Goal: Task Accomplishment & Management: Complete application form

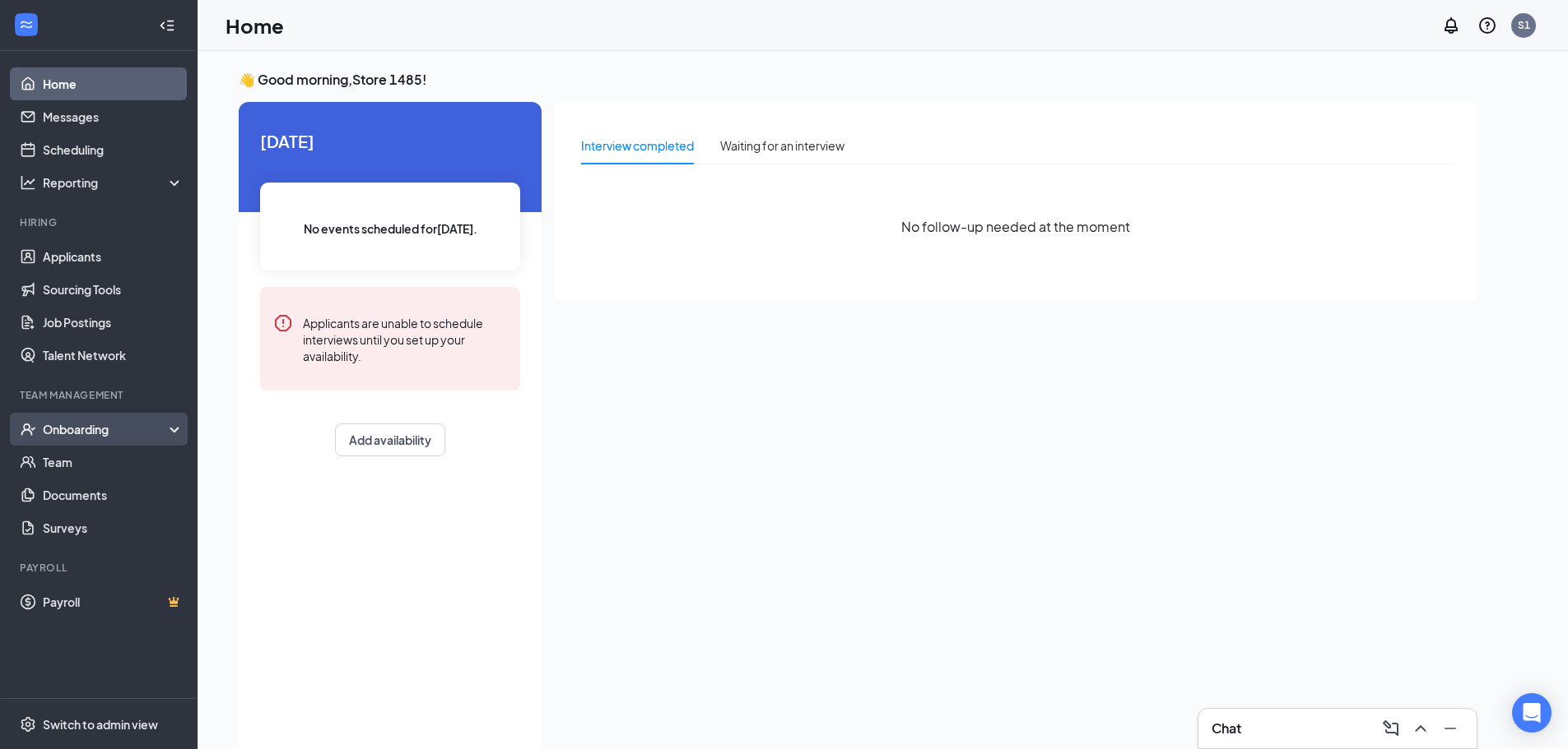
click at [107, 432] on div "Onboarding" at bounding box center [106, 429] width 127 height 17
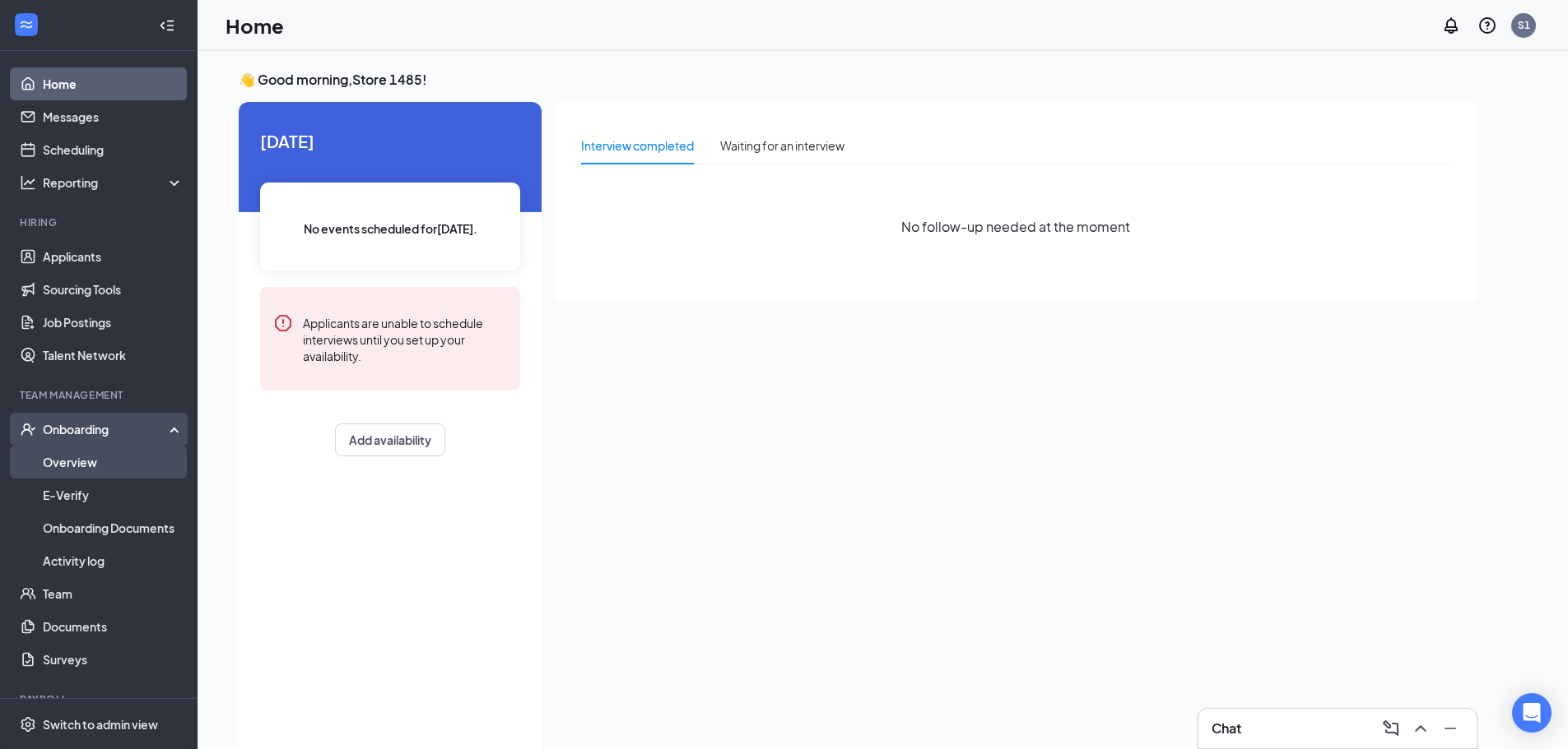
click at [93, 471] on link "Overview" at bounding box center [113, 463] width 141 height 33
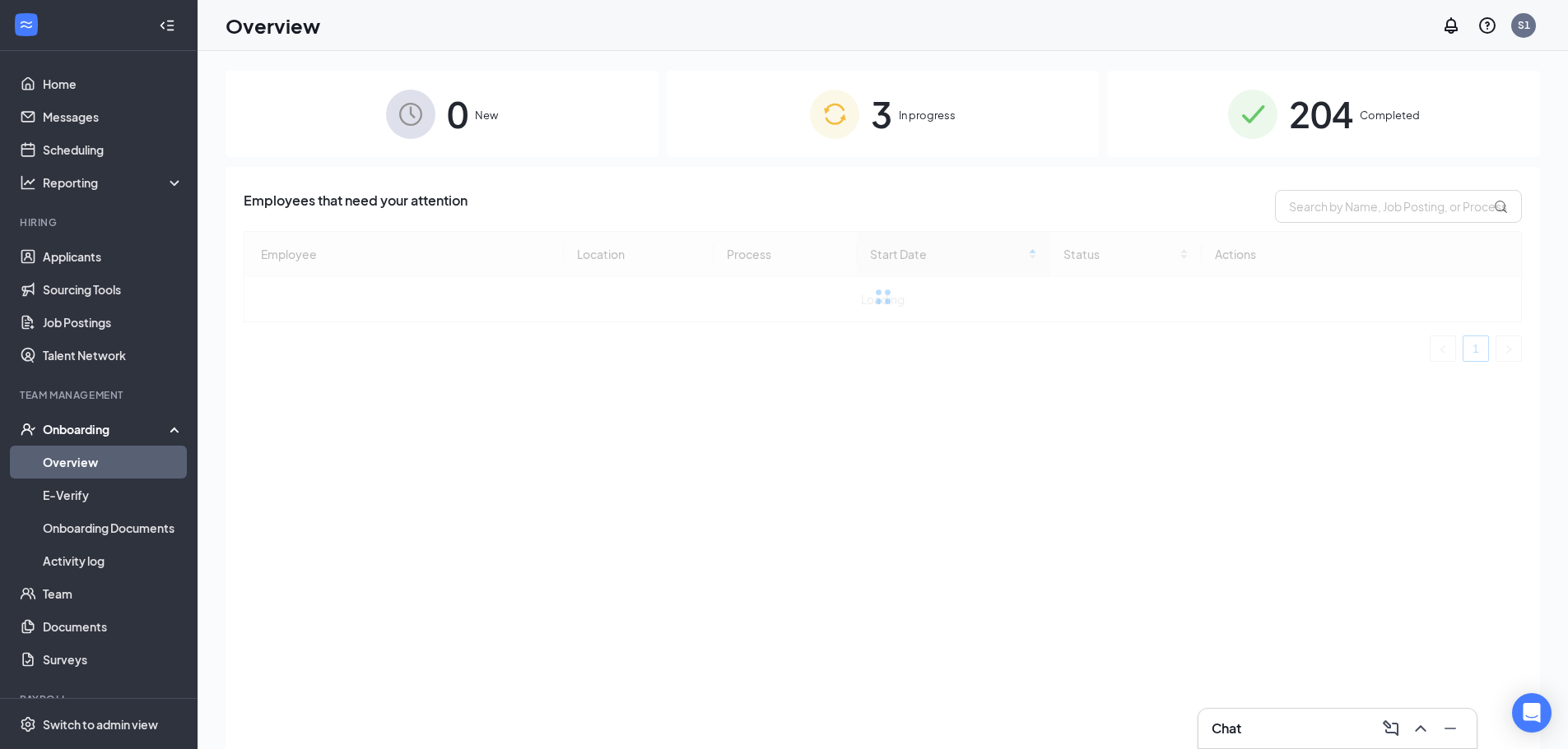
click at [954, 107] on div "3 In progress" at bounding box center [883, 113] width 433 height 86
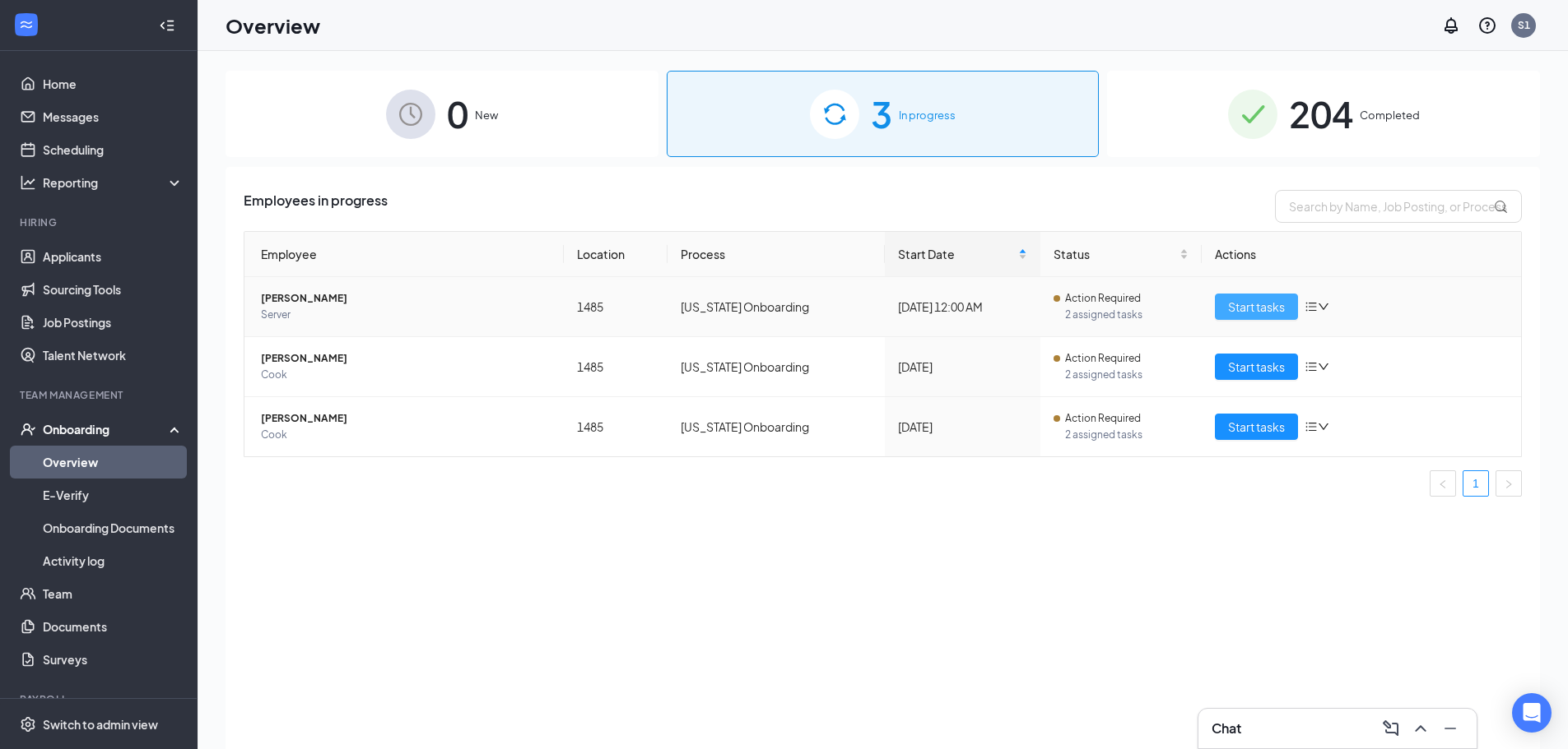
click at [1222, 305] on button "Start tasks" at bounding box center [1256, 306] width 83 height 26
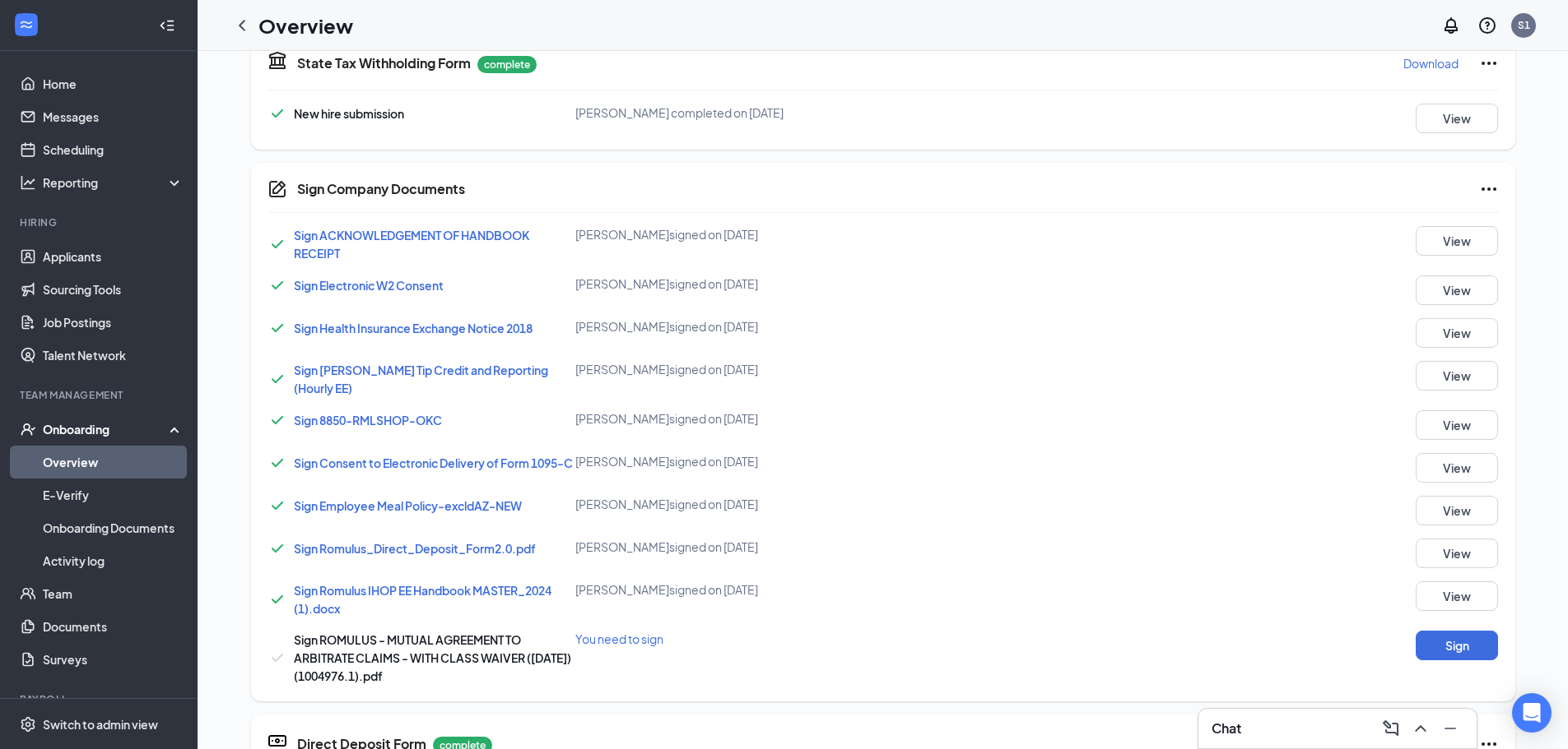
scroll to position [855, 0]
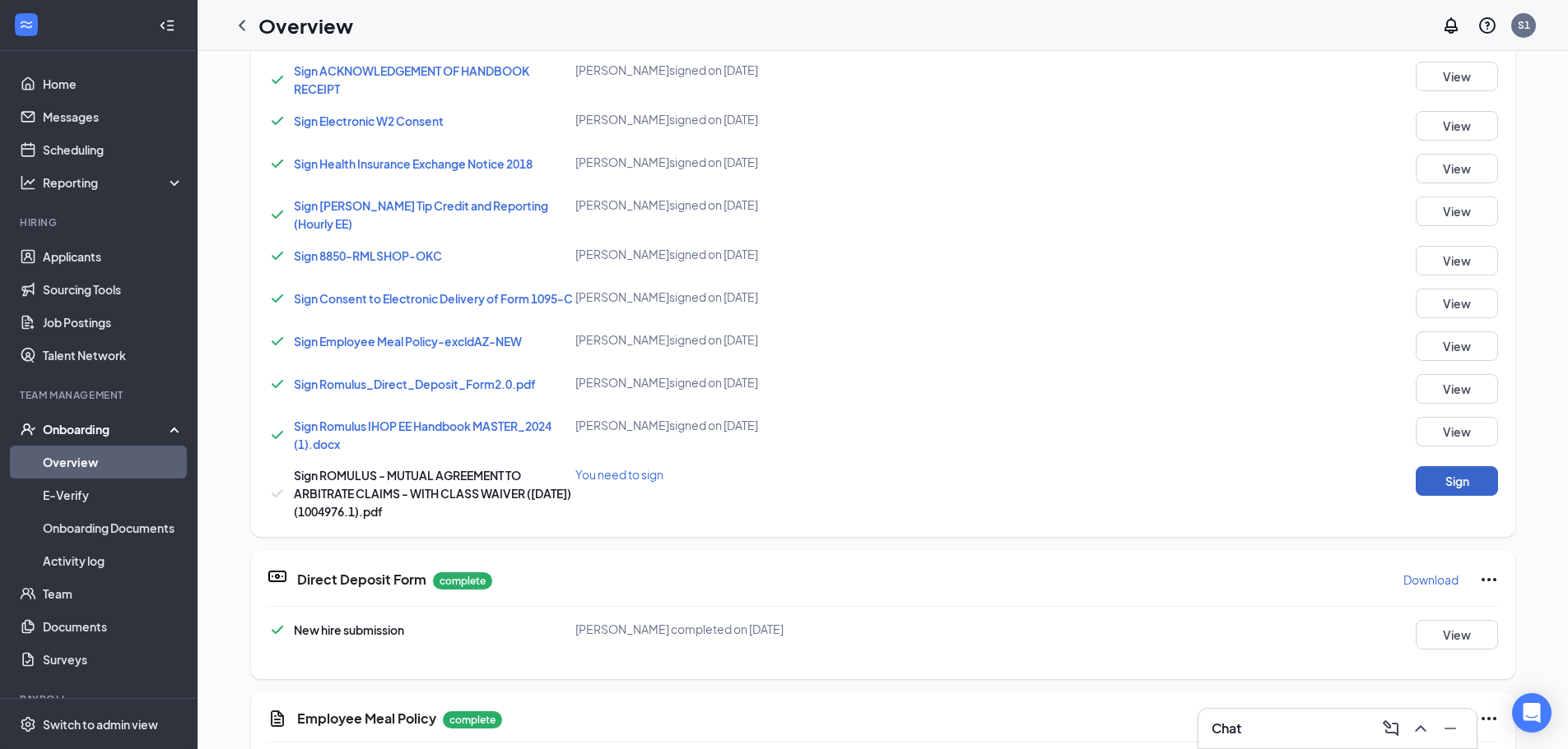
click at [1436, 469] on button "Sign" at bounding box center [1457, 481] width 82 height 30
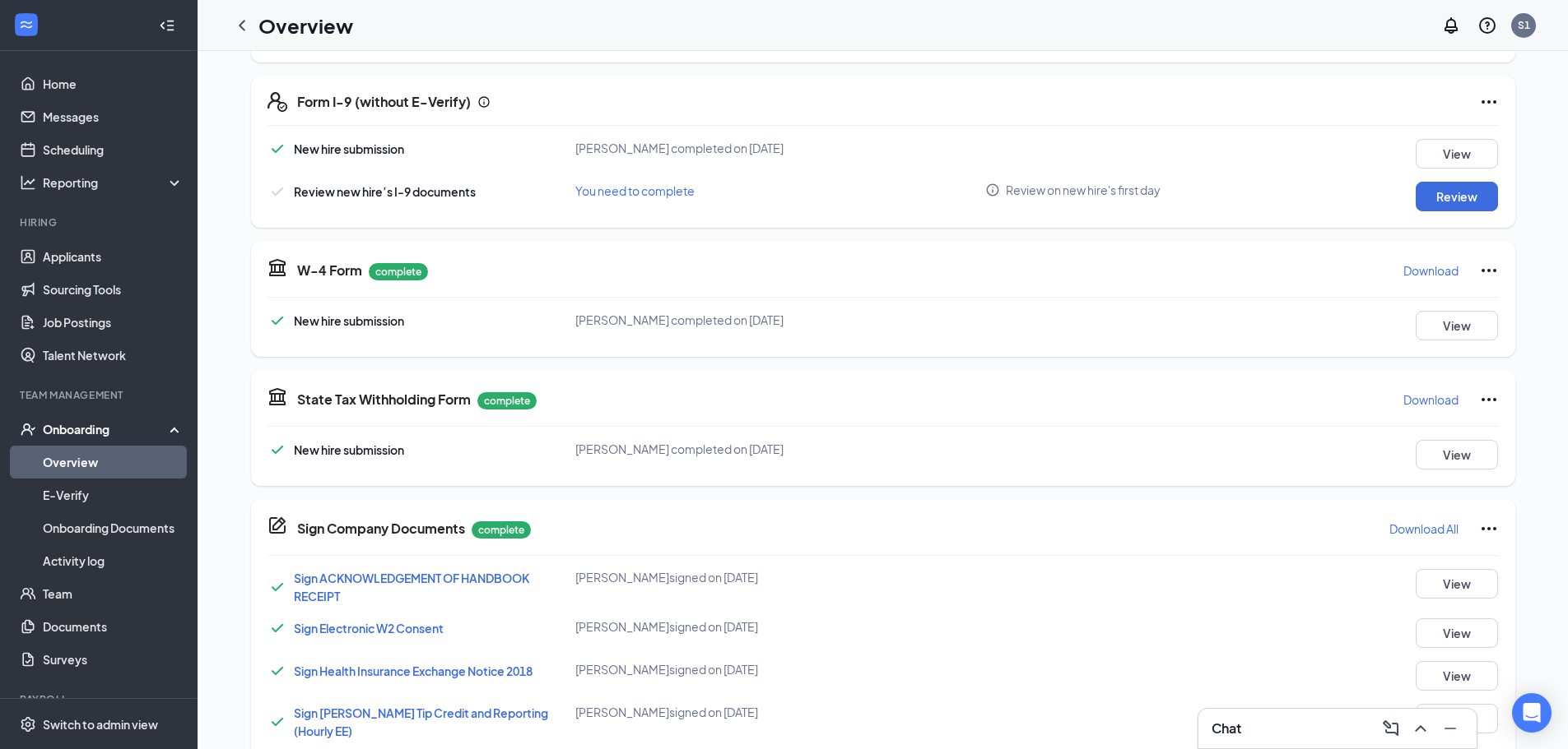
scroll to position [114, 0]
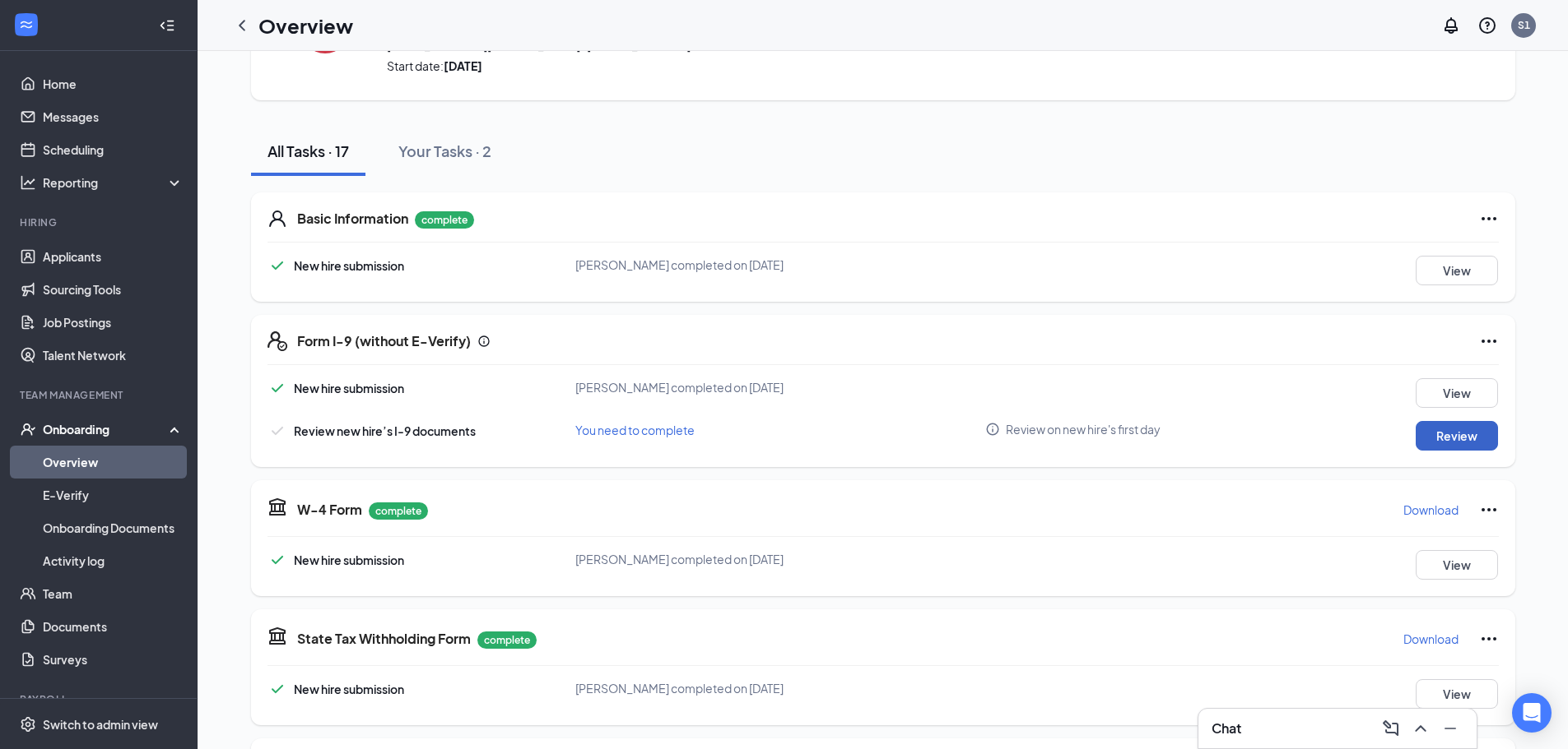
click at [1443, 441] on button "Review" at bounding box center [1457, 436] width 82 height 30
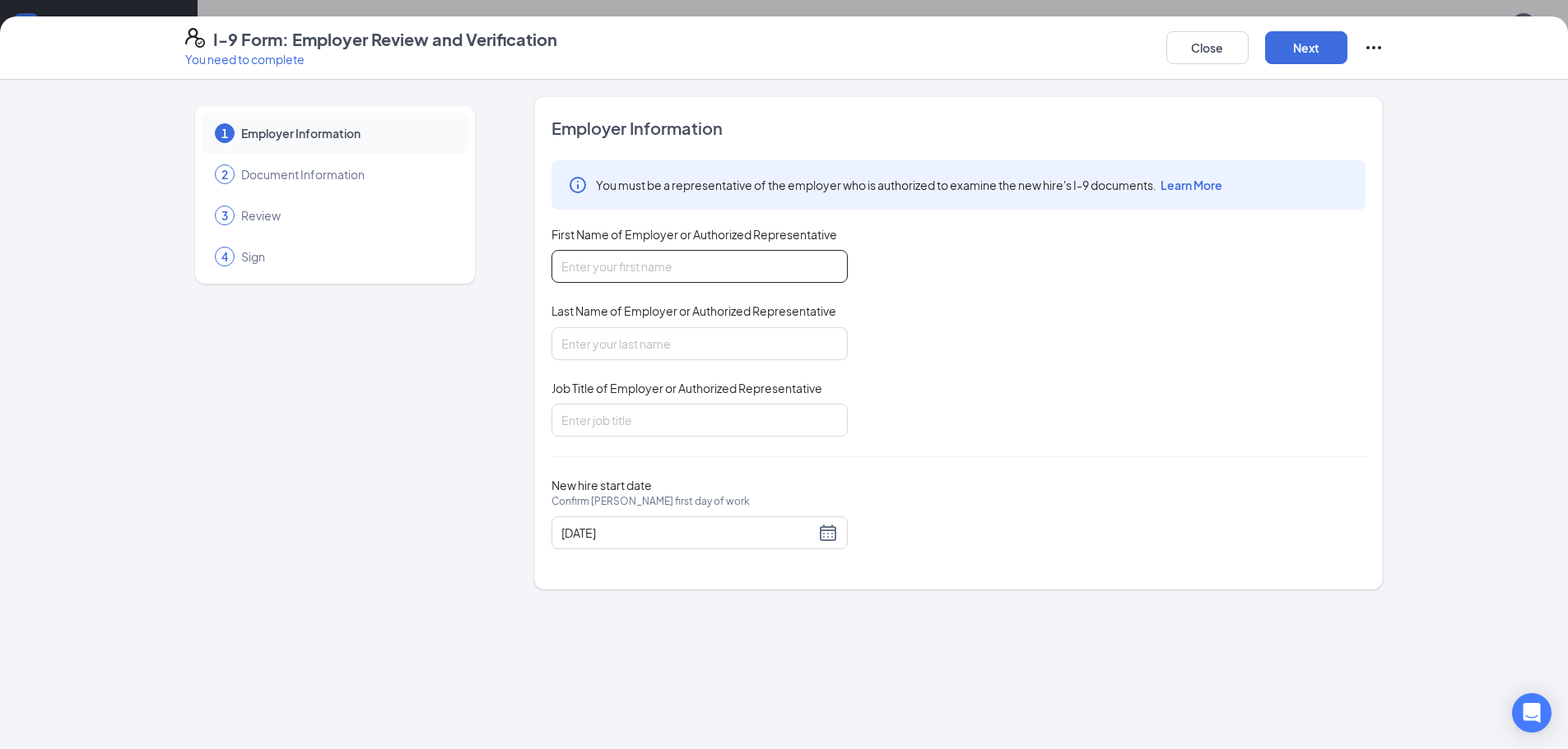
click at [839, 271] on input "First Name of Employer or Authorized Representative" at bounding box center [699, 266] width 296 height 33
type input "[PERSON_NAME]"
type input "GM"
click at [1281, 23] on div "I-9 Form: Employer Review and Verification You need to complete Close Next" at bounding box center [784, 48] width 1568 height 64
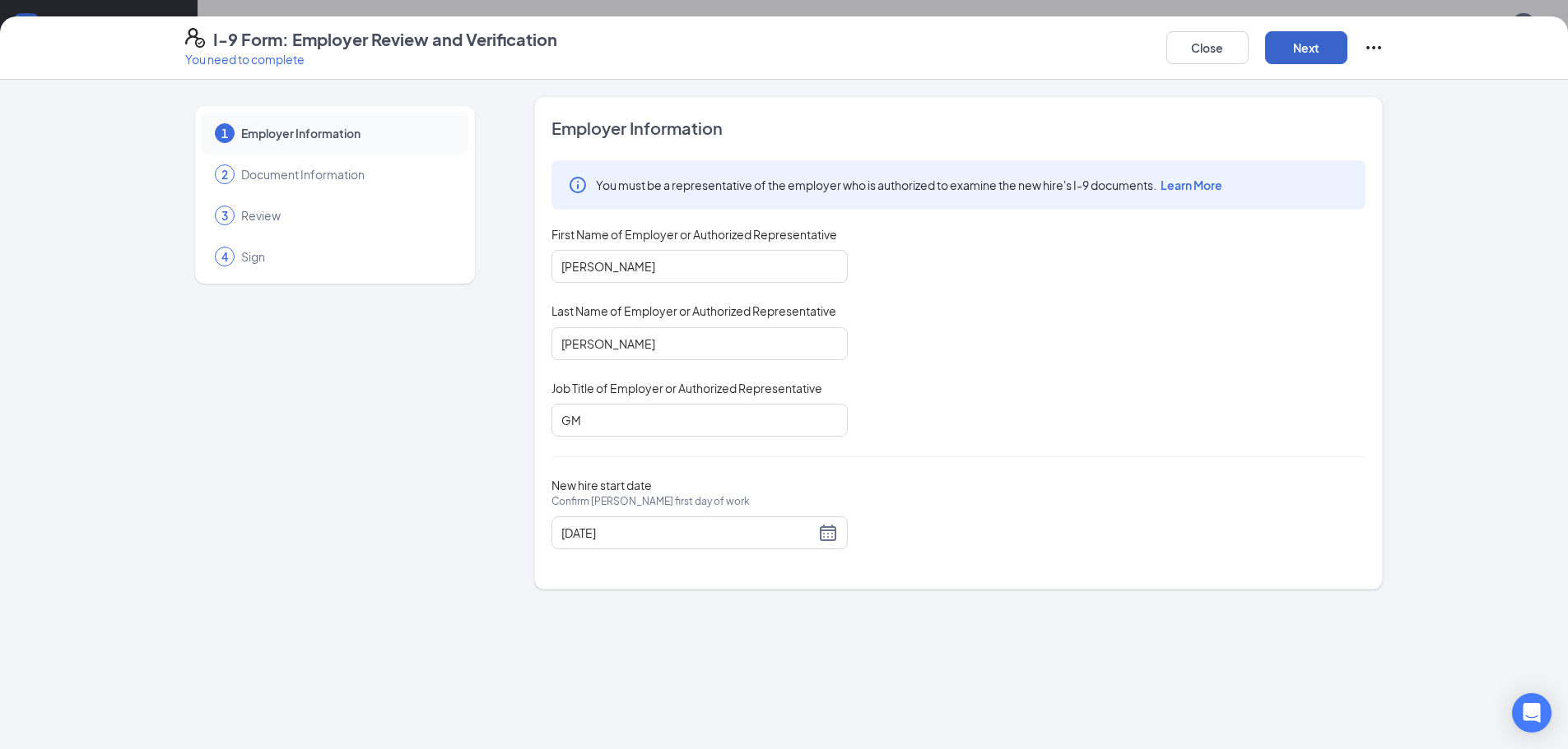
click at [1299, 54] on button "Next" at bounding box center [1306, 48] width 82 height 33
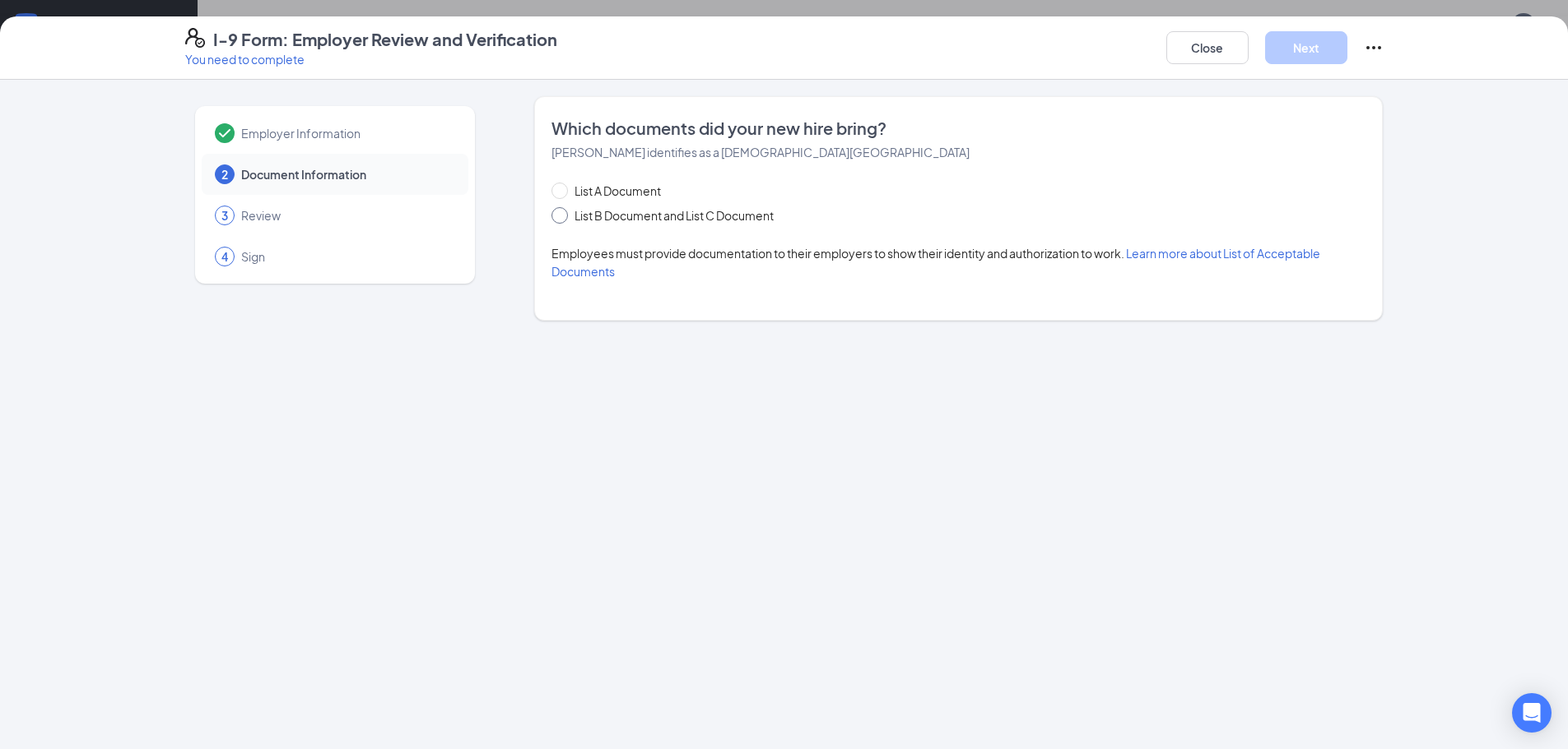
click at [780, 210] on span "List B Document and List C Document" at bounding box center [673, 216] width 212 height 18
click at [563, 210] on input "List B Document and List C Document" at bounding box center [556, 212] width 11 height 11
radio input "true"
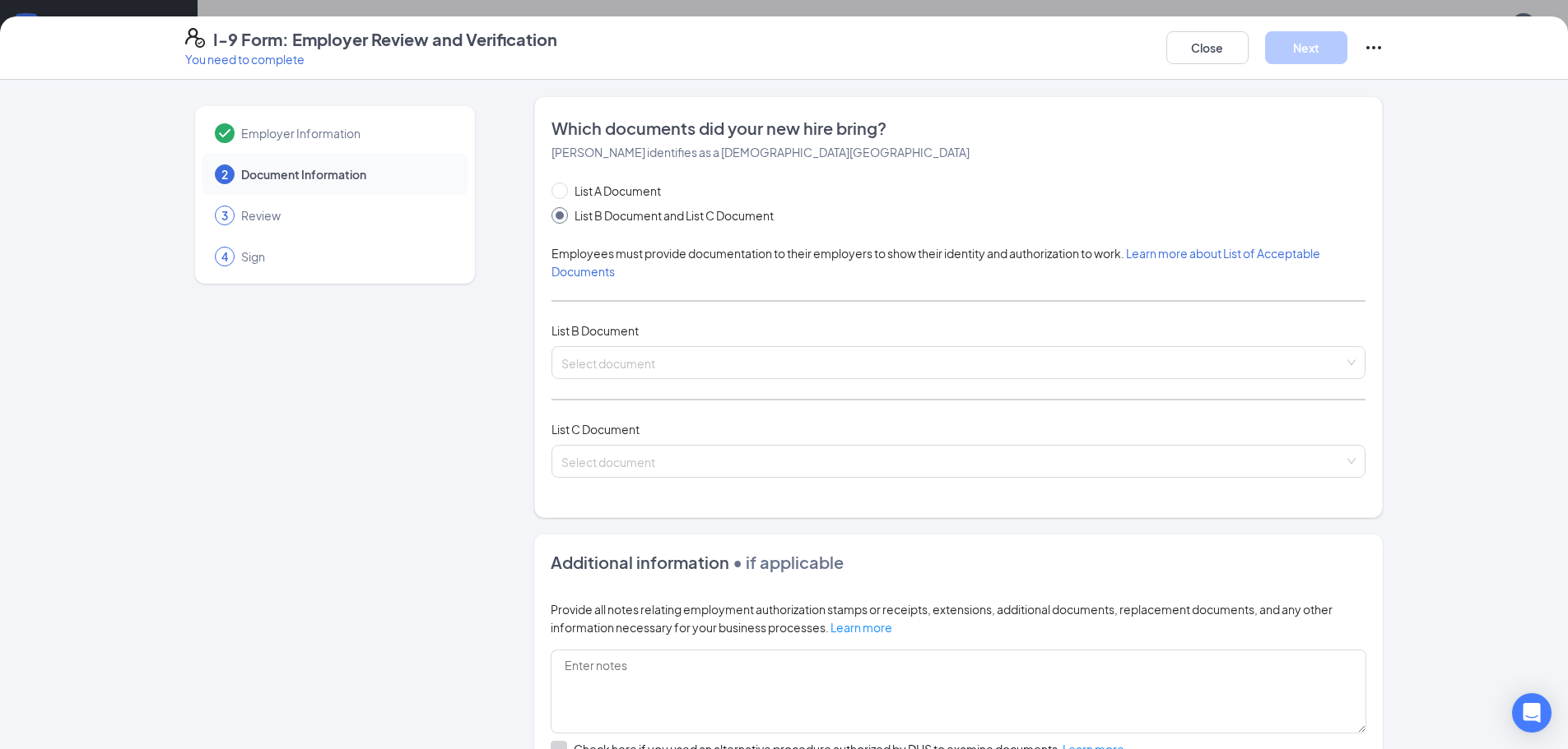
click at [767, 339] on div "List B Document" at bounding box center [958, 330] width 814 height 18
click at [762, 357] on input "search" at bounding box center [953, 360] width 783 height 24
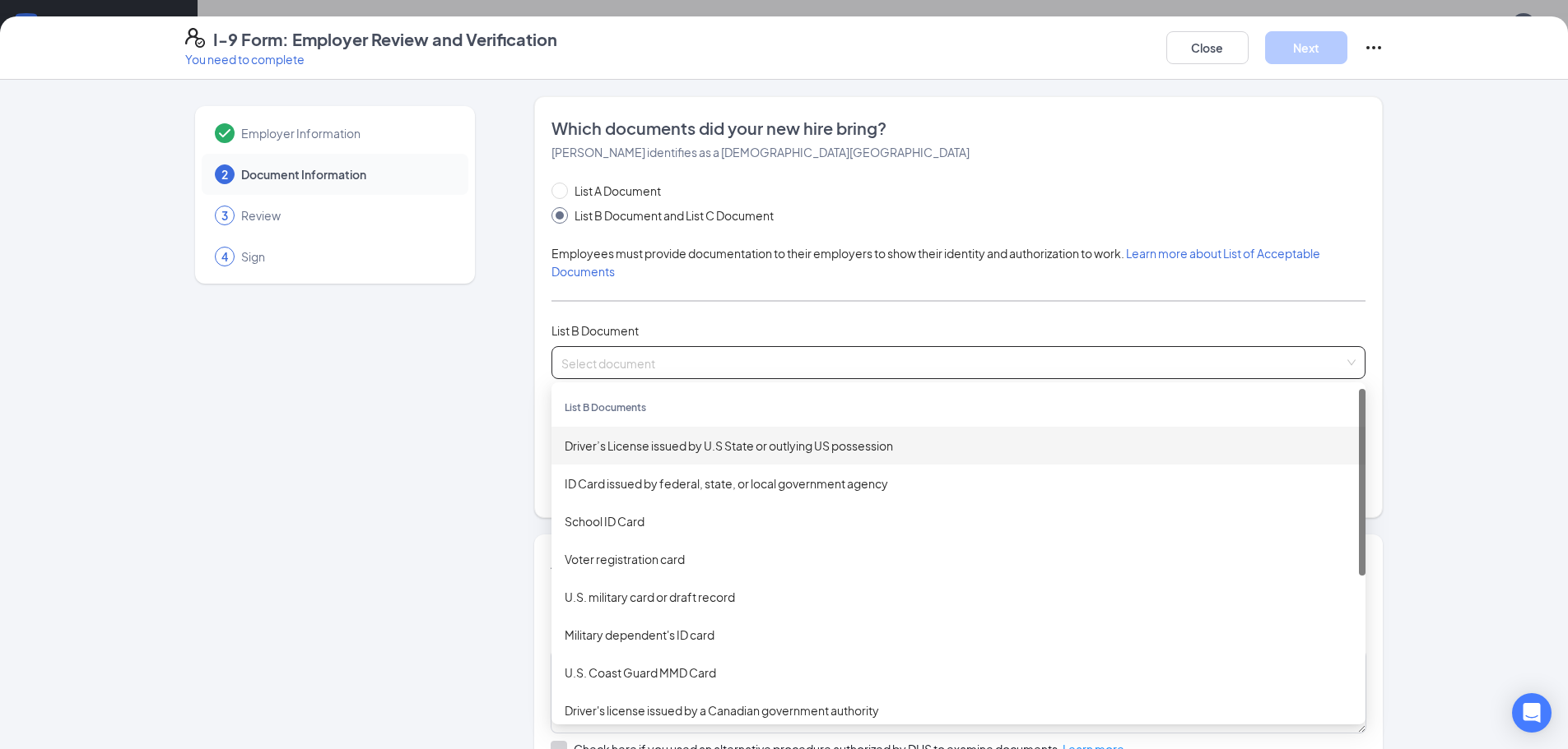
click at [715, 443] on div "Driver’s License issued by U.S State or outlying US possession" at bounding box center [958, 445] width 788 height 18
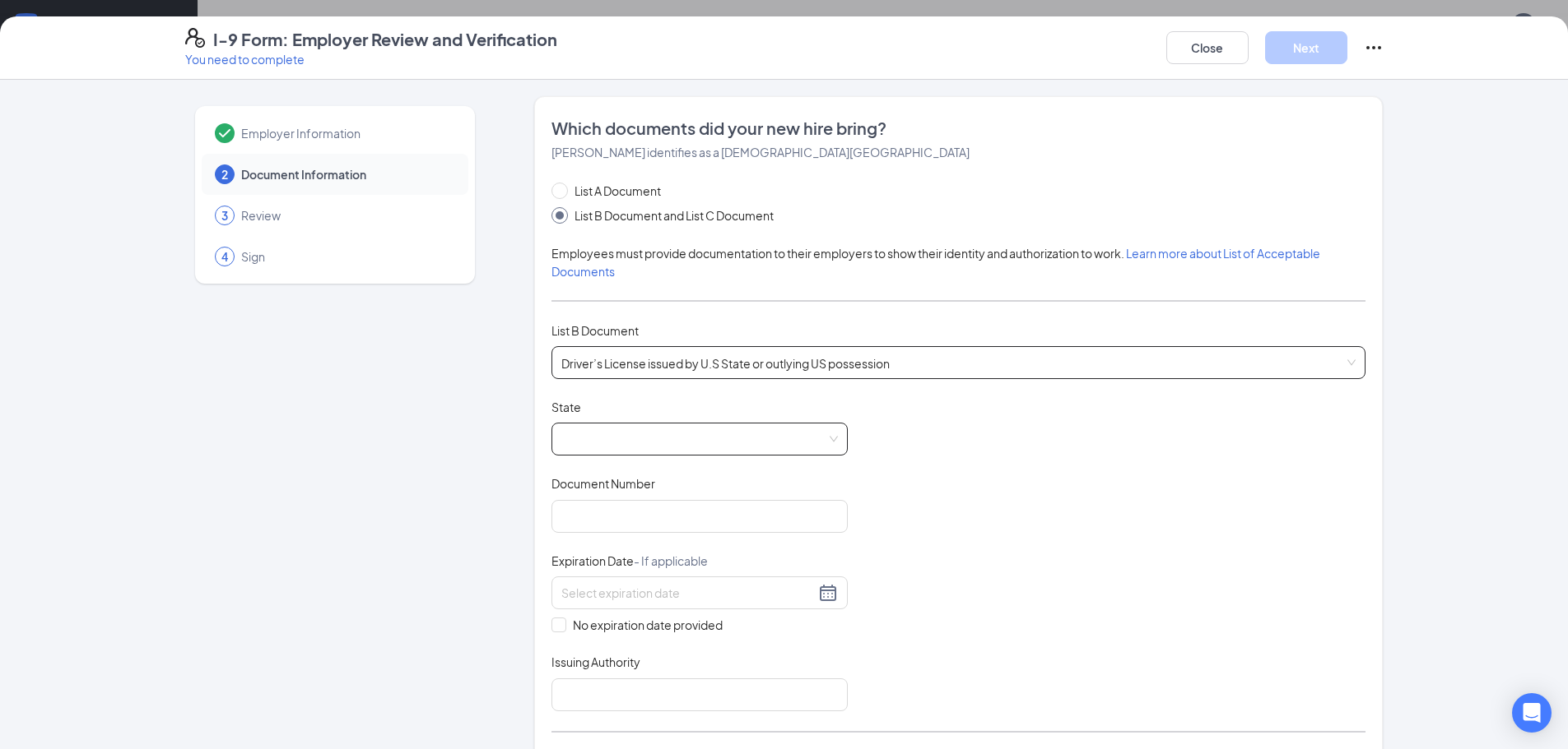
click at [618, 449] on span at bounding box center [700, 439] width 277 height 31
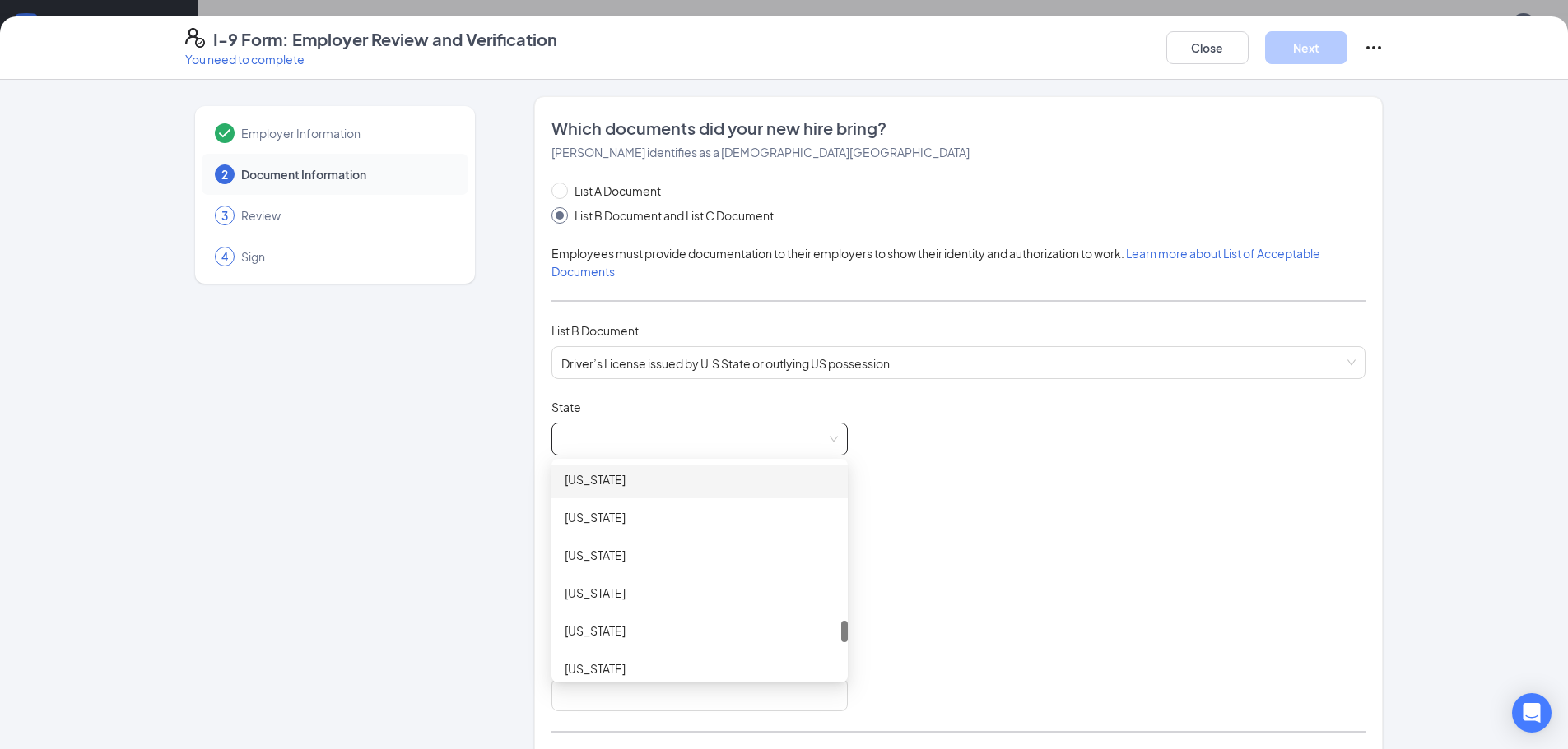
click at [618, 479] on div "[US_STATE]" at bounding box center [699, 479] width 270 height 18
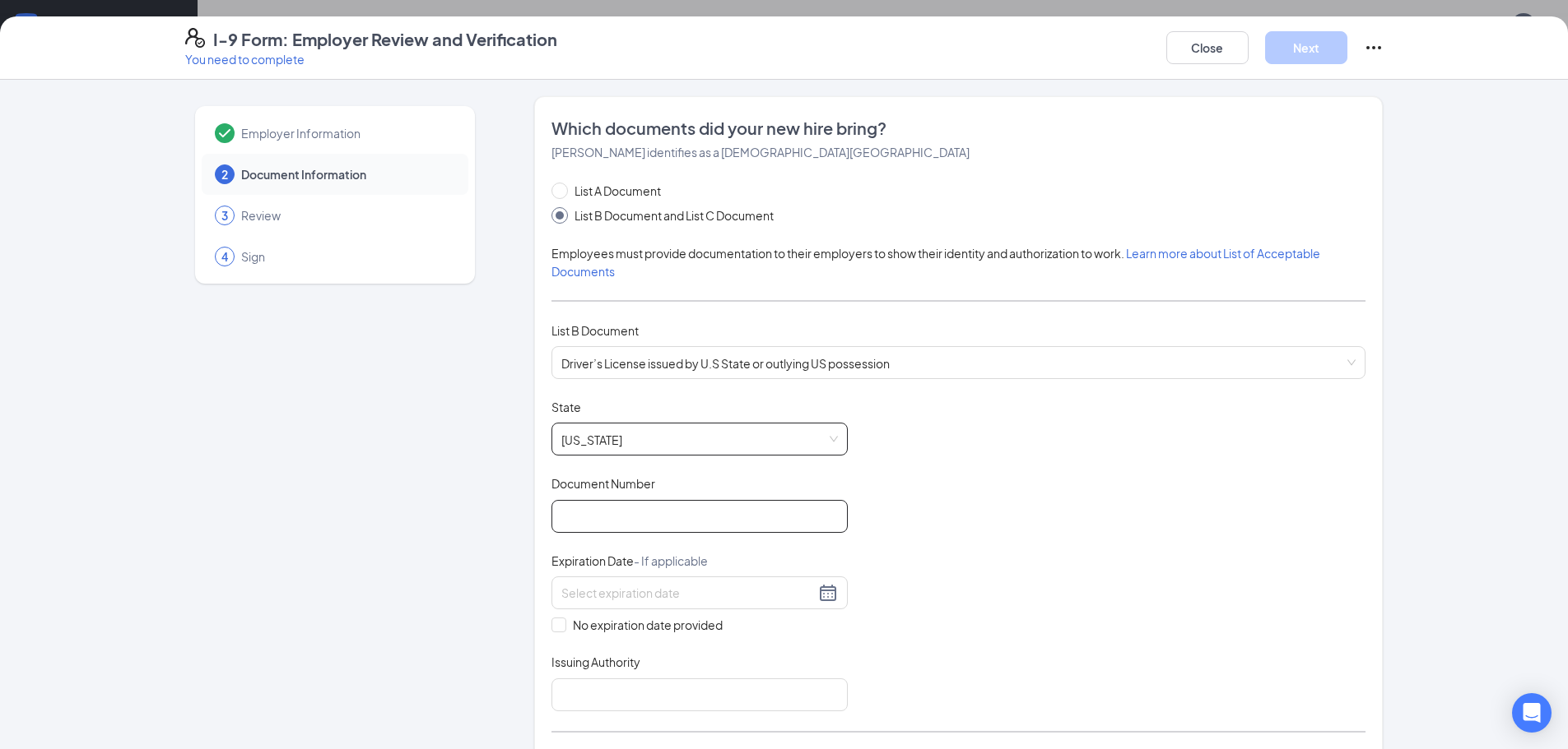
click at [623, 526] on input "Document Number" at bounding box center [699, 517] width 296 height 33
type input "J2460857060"
click at [578, 608] on div at bounding box center [699, 594] width 296 height 33
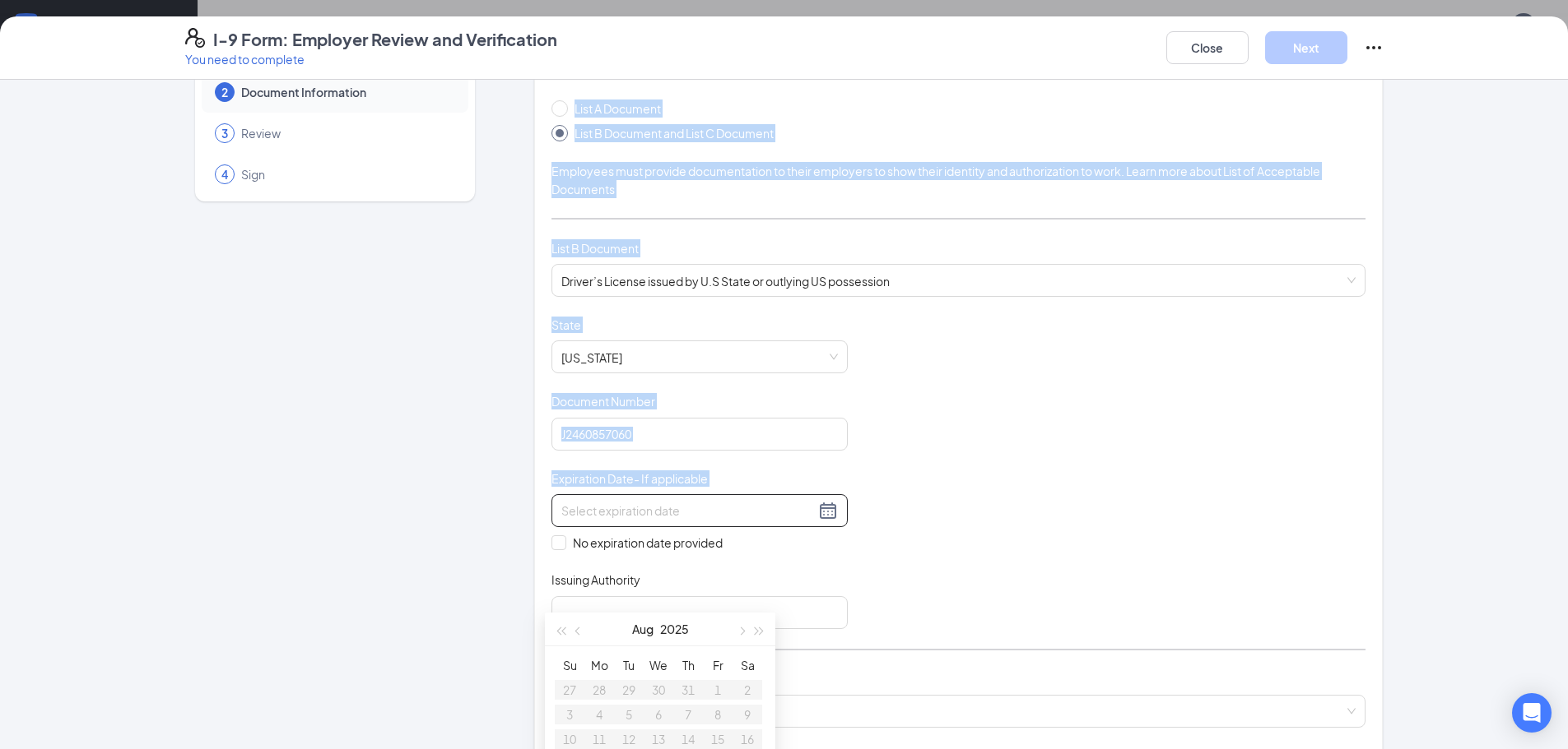
click at [503, 536] on div "Employer Information 2 Document Information 3 Review 4 Sign Which documents did…" at bounding box center [784, 609] width 1198 height 1192
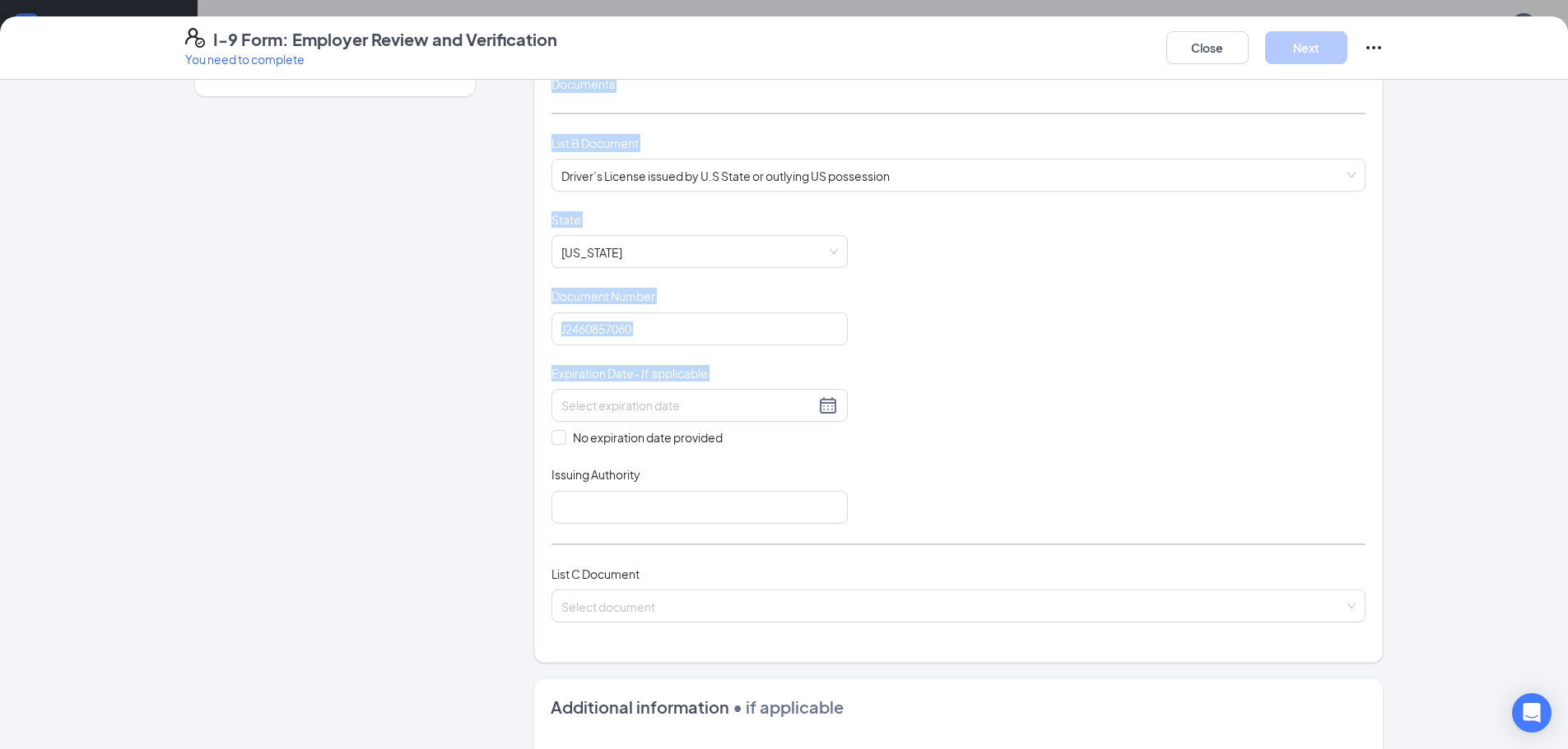
scroll to position [247, 0]
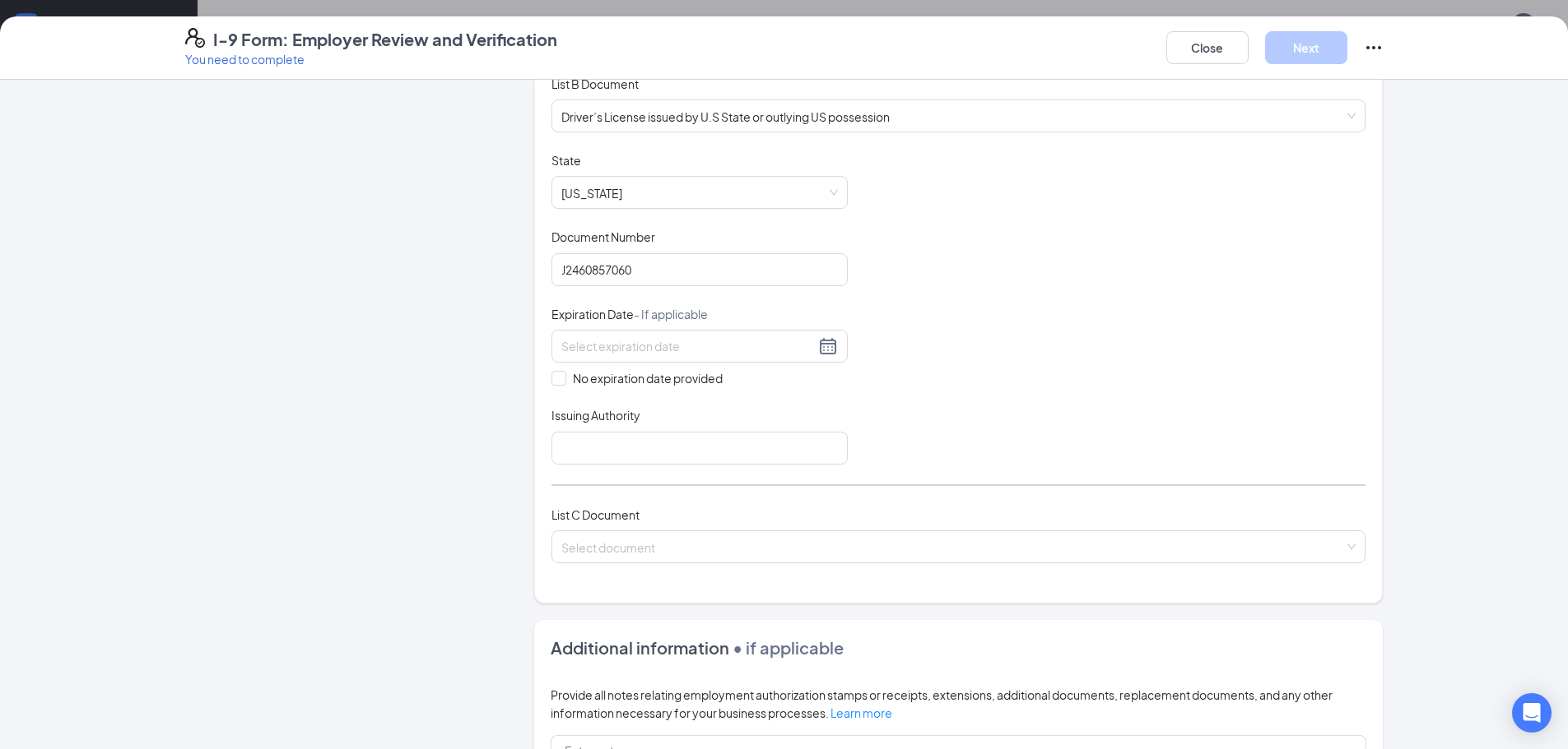
click at [513, 448] on div "Employer Information 2 Document Information 3 Review 4 Sign Which documents did…" at bounding box center [784, 445] width 1198 height 1192
click at [589, 358] on div at bounding box center [699, 347] width 296 height 33
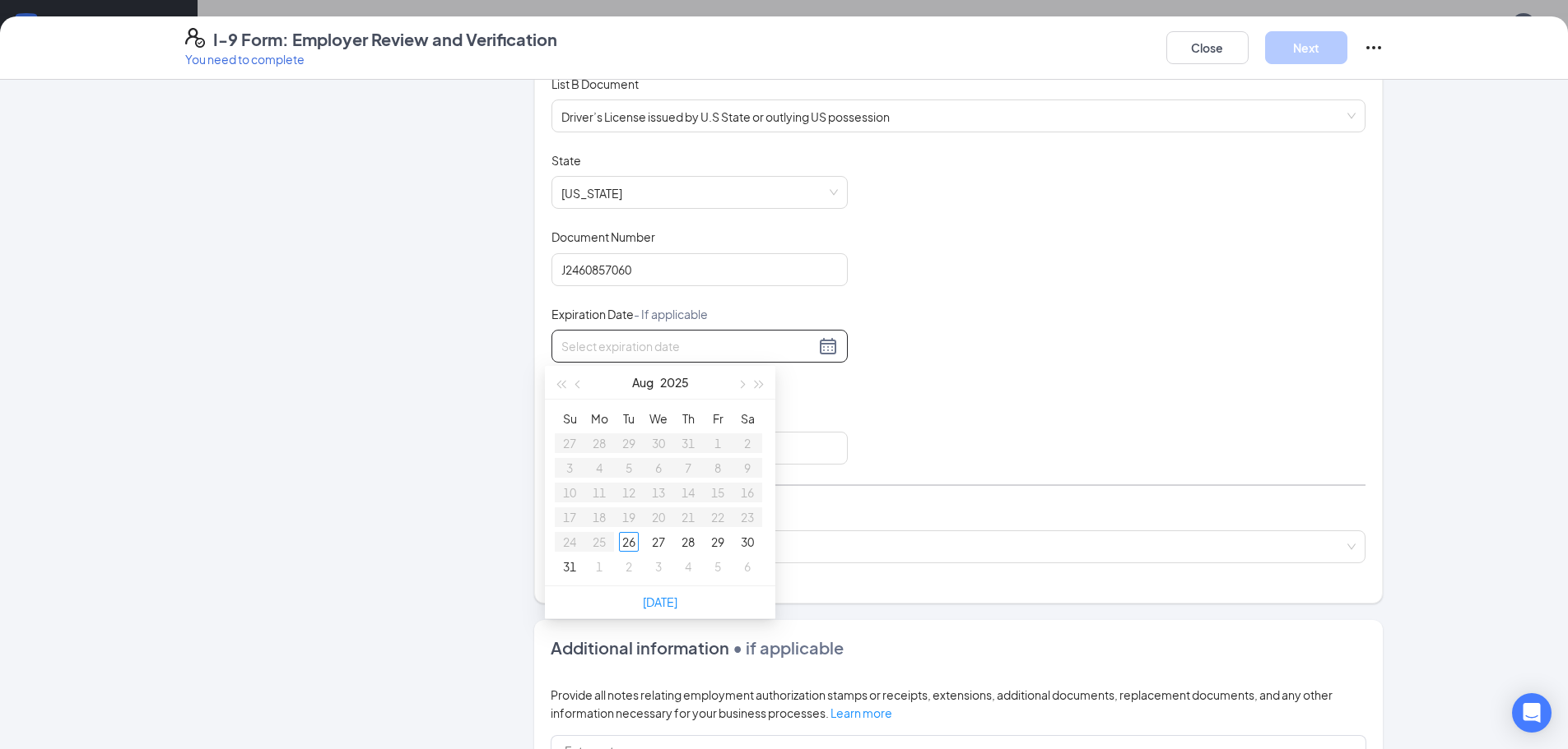
click at [621, 336] on div at bounding box center [700, 346] width 277 height 20
click at [630, 544] on div "31" at bounding box center [629, 542] width 20 height 20
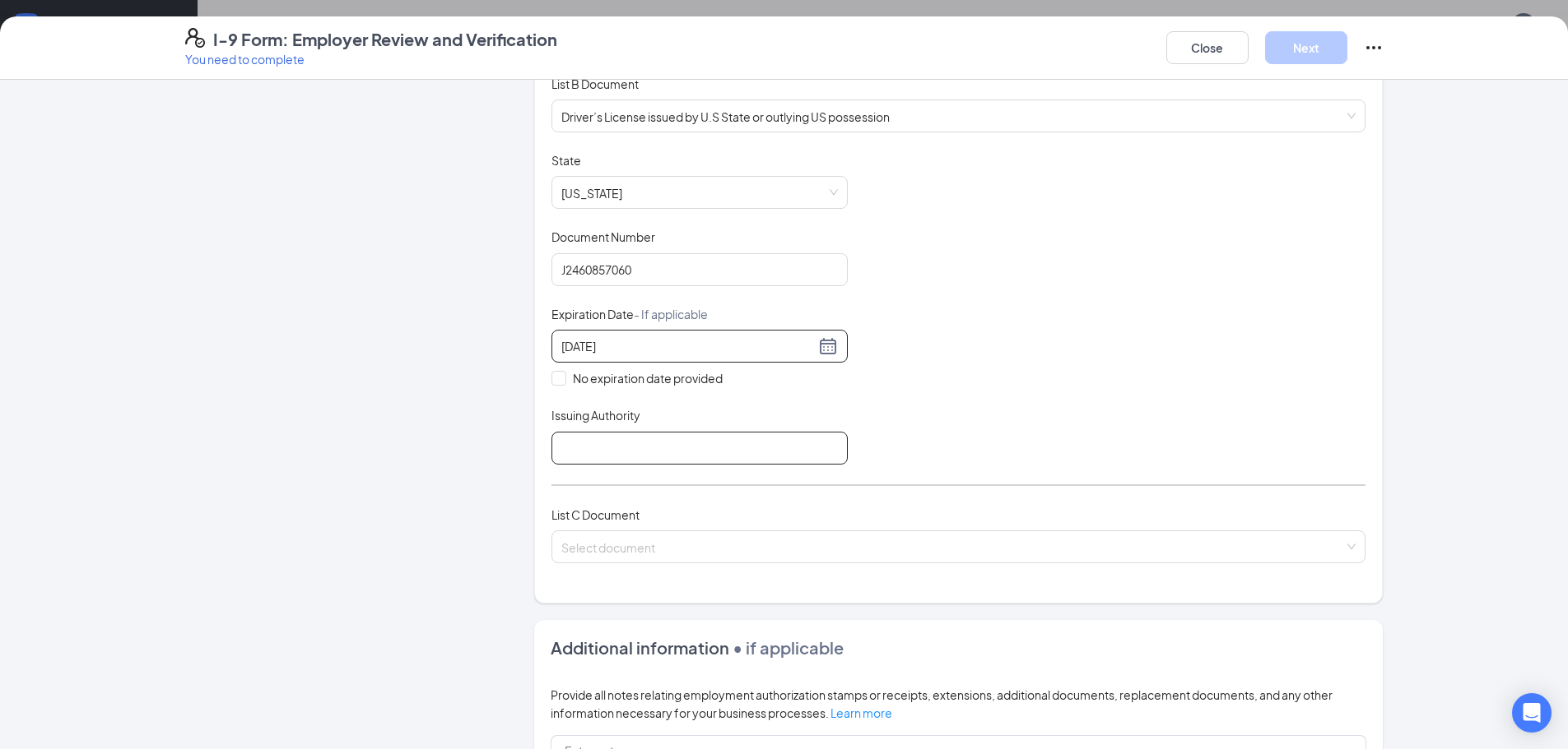
type input "[DATE]"
click at [595, 453] on input "Issuing Authority" at bounding box center [699, 449] width 296 height 33
type input "[US_STATE]"
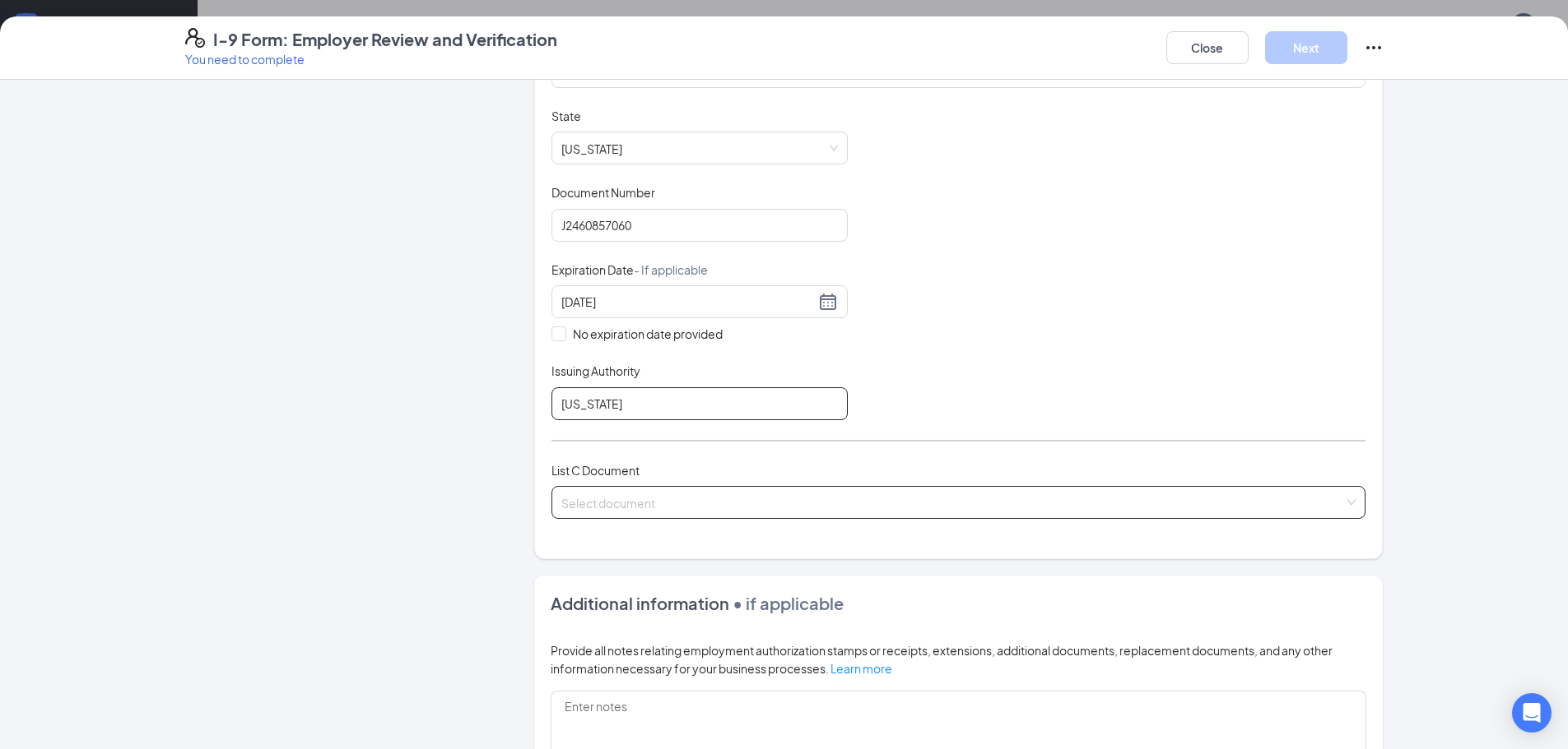
scroll to position [329, 0]
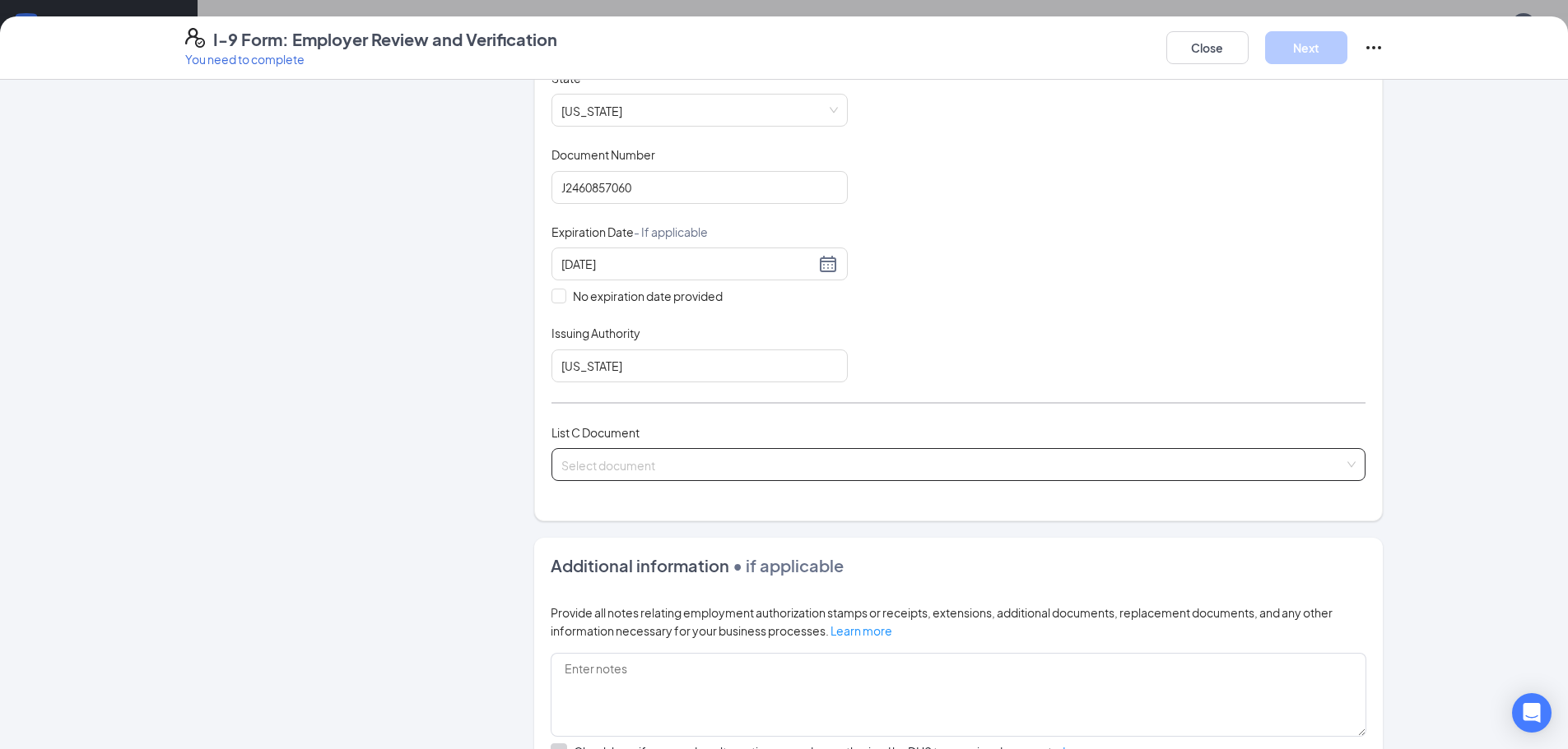
click at [694, 456] on input "search" at bounding box center [953, 462] width 783 height 24
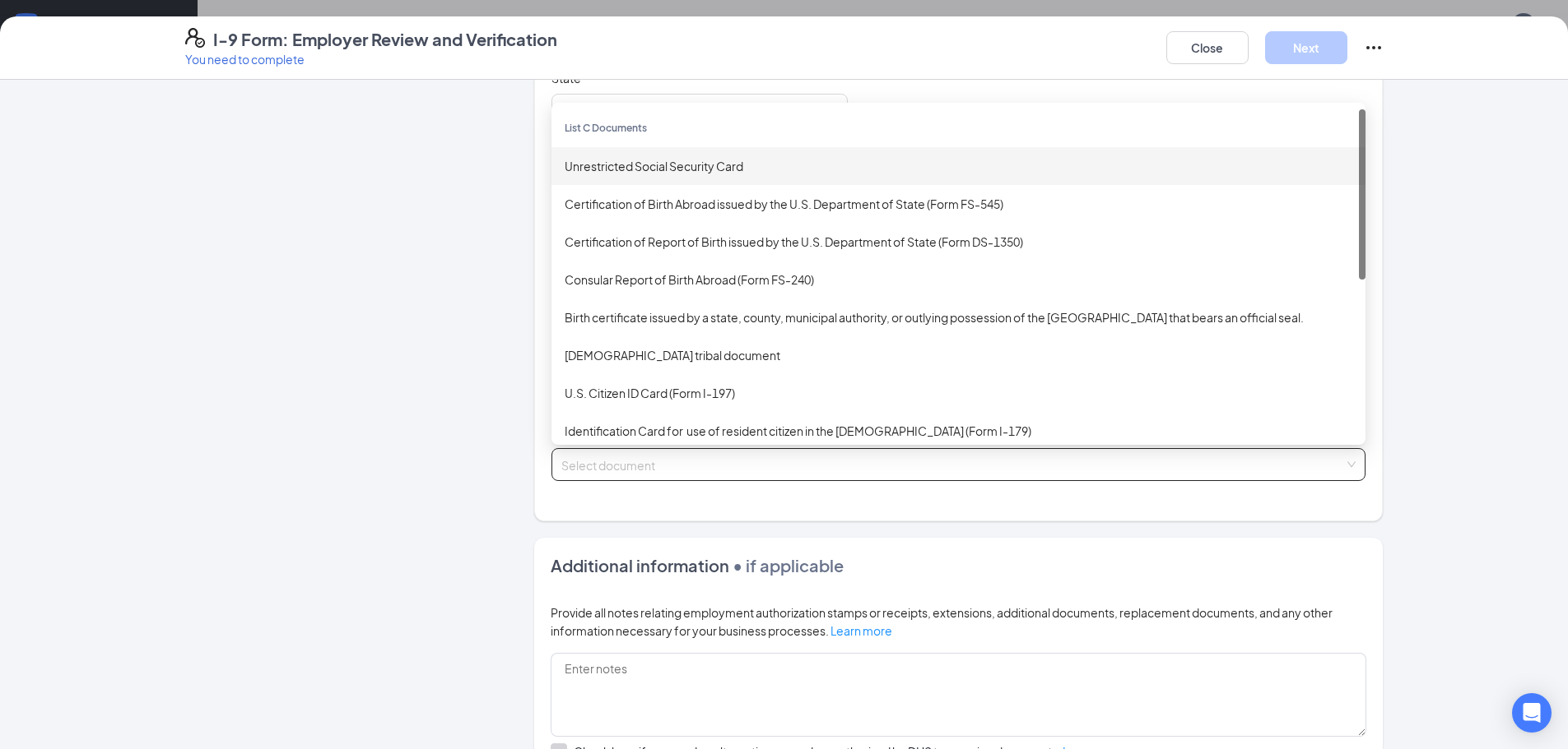
click at [693, 168] on div "Unrestricted Social Security Card" at bounding box center [958, 166] width 788 height 18
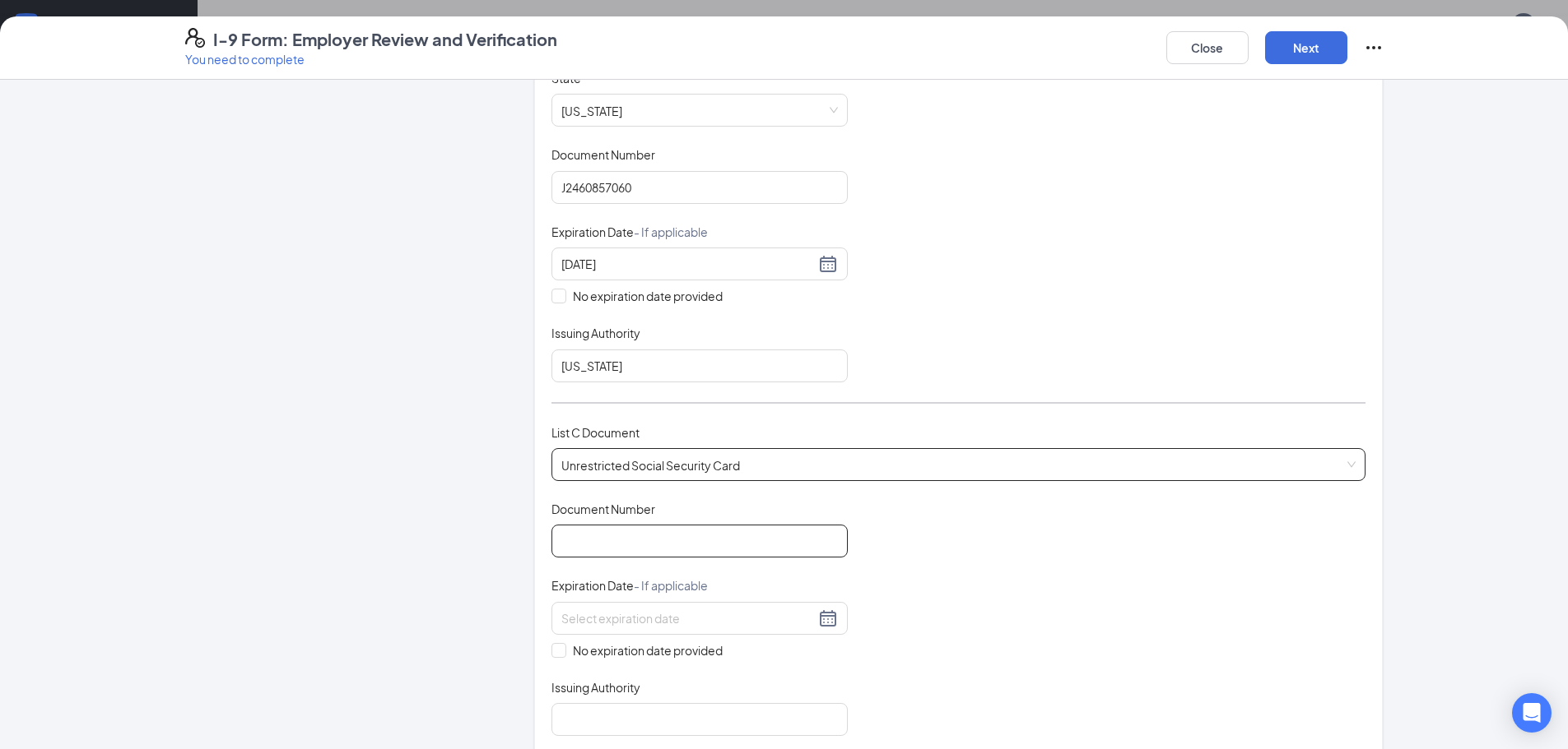
click at [688, 528] on input "Document Number" at bounding box center [699, 541] width 296 height 33
type input "757053968"
click at [452, 573] on div "Employer Information 2 Document Information 3 Review 4 Sign" at bounding box center [335, 490] width 300 height 1446
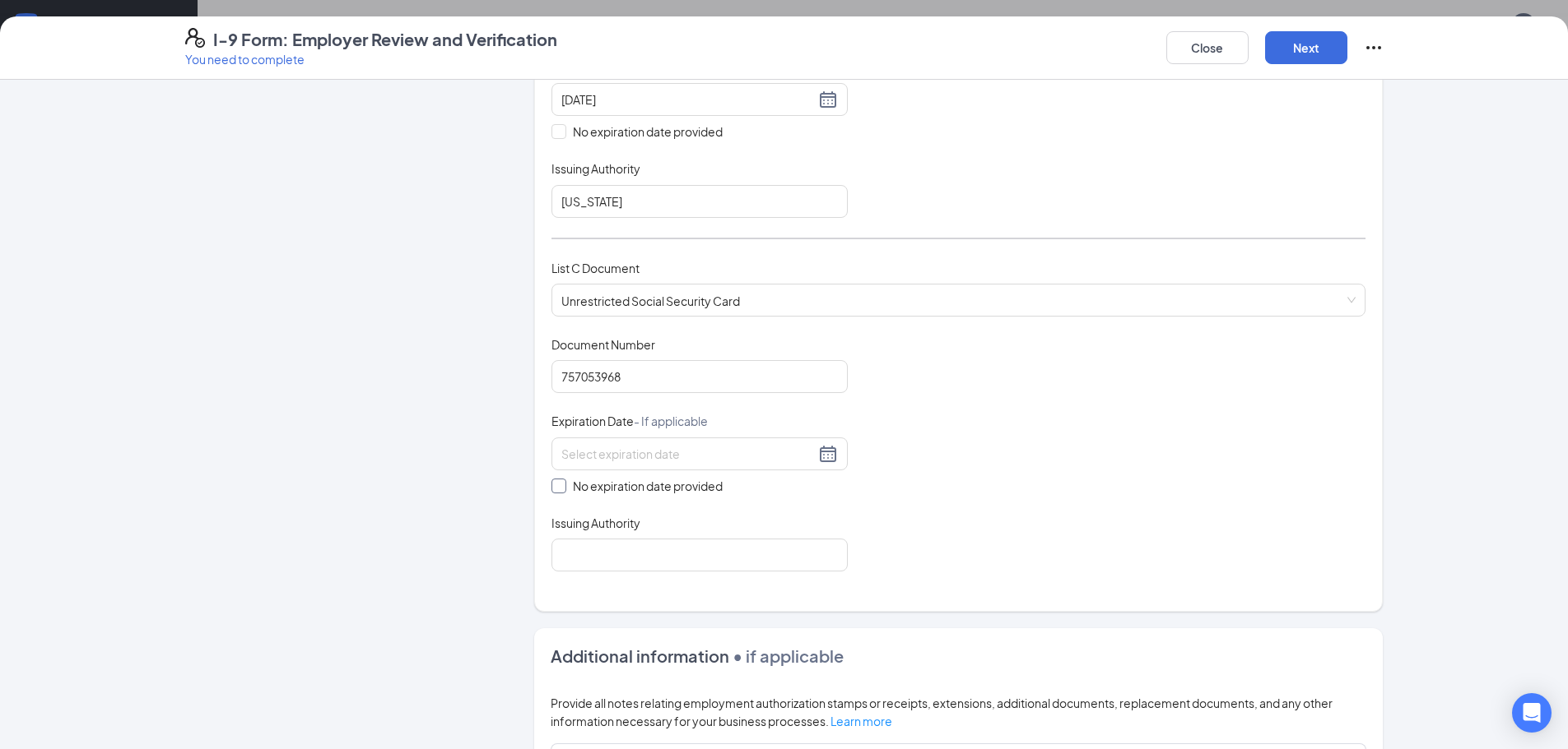
click at [617, 493] on span "No expiration date provided" at bounding box center [647, 486] width 163 height 18
click at [563, 491] on input "No expiration date provided" at bounding box center [556, 484] width 11 height 11
checkbox input "true"
click at [621, 545] on input "Issuing Authority" at bounding box center [699, 559] width 296 height 33
type input "social security office"
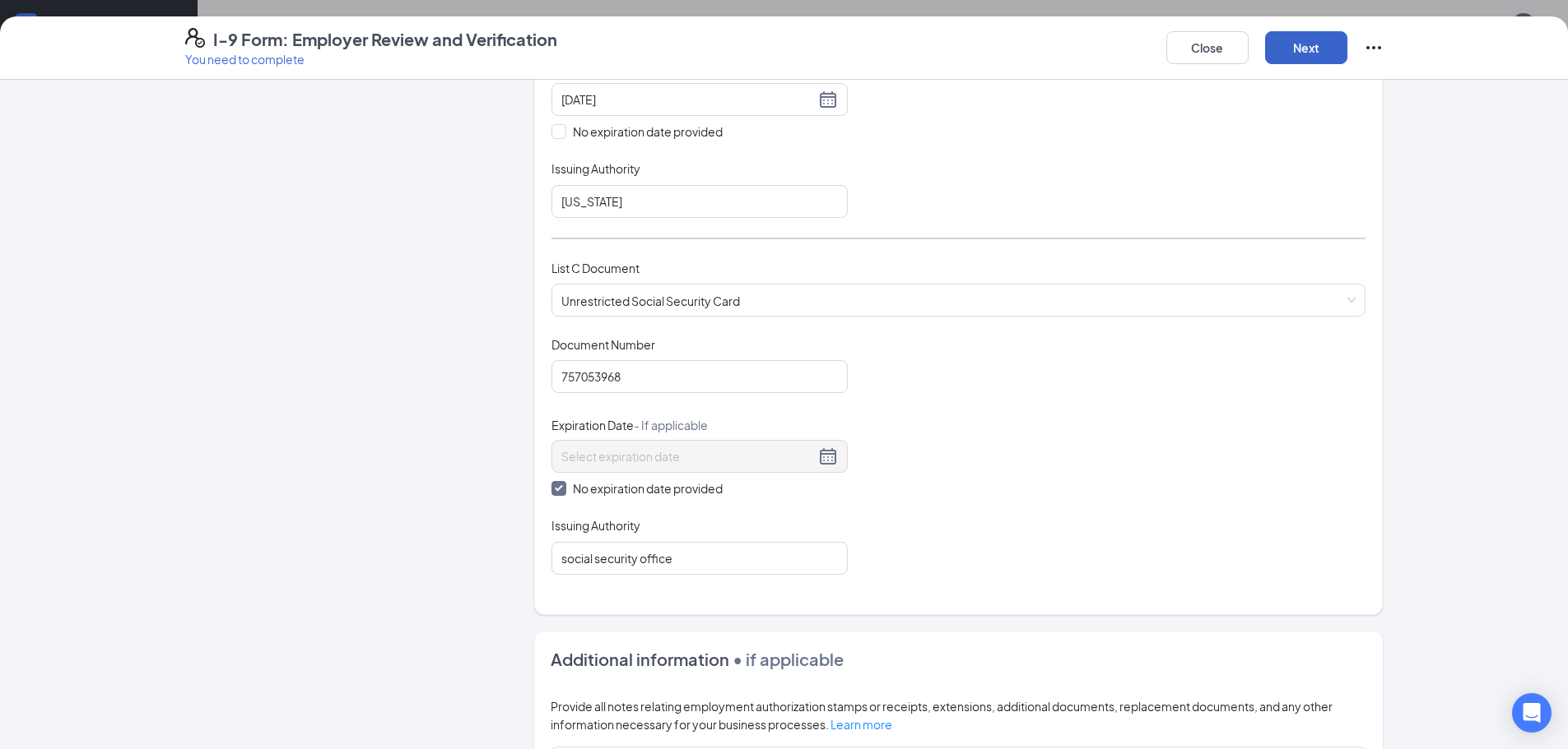
click at [1321, 35] on button "Next" at bounding box center [1306, 48] width 82 height 33
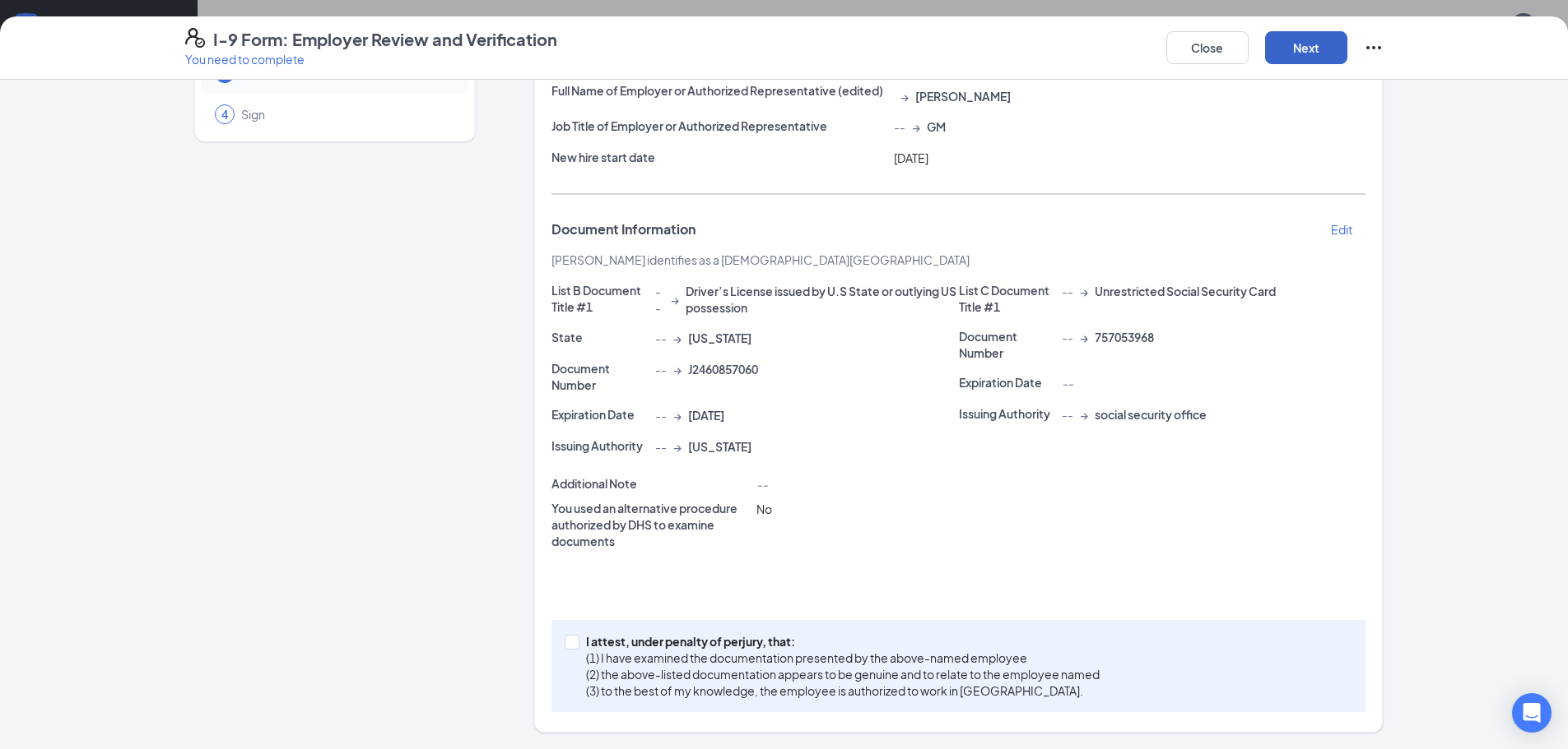
click at [1315, 61] on button "Next" at bounding box center [1306, 48] width 82 height 33
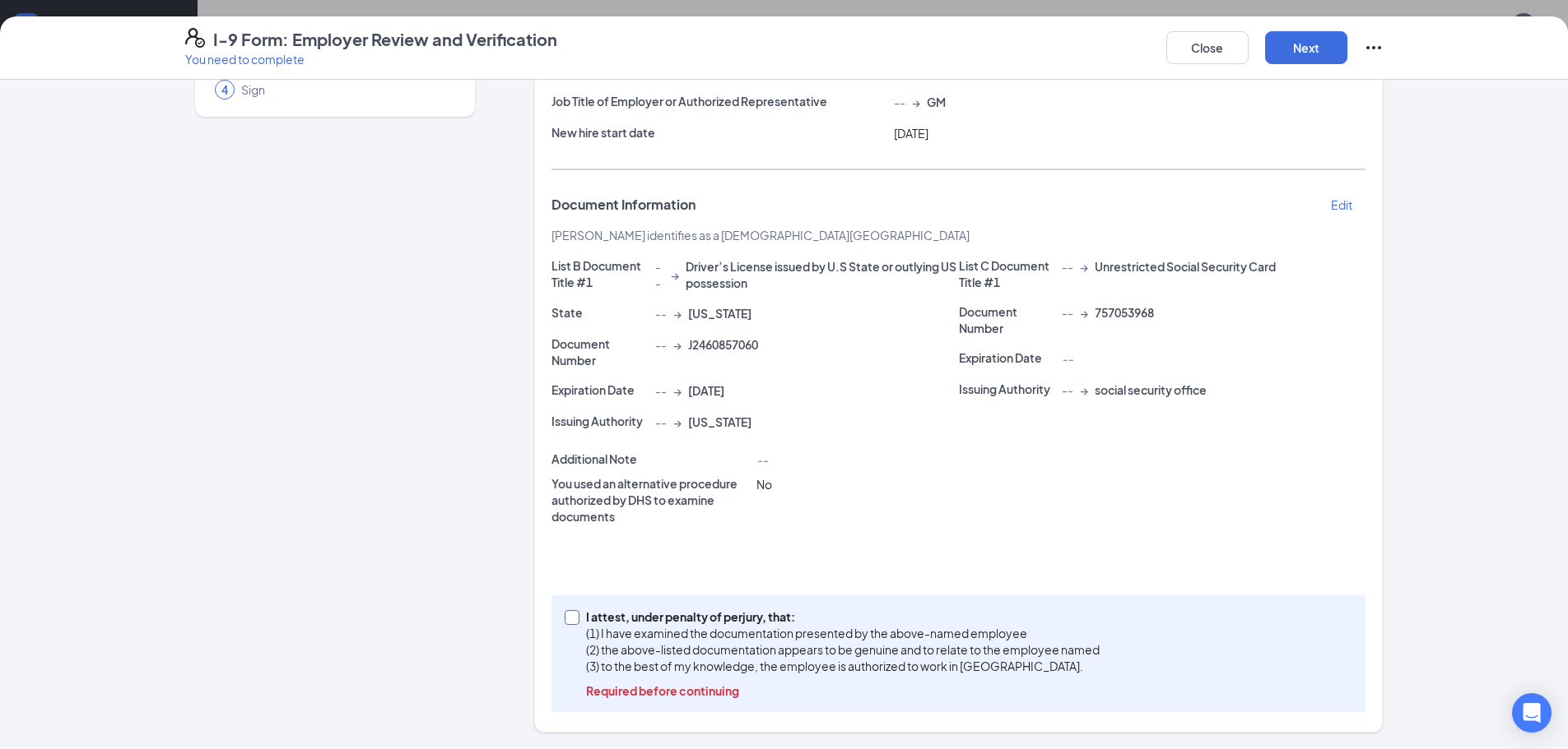
click at [564, 615] on input "I attest, under penalty of [PERSON_NAME], that: (1) I have examined the documen…" at bounding box center [570, 615] width 11 height 11
checkbox input "true"
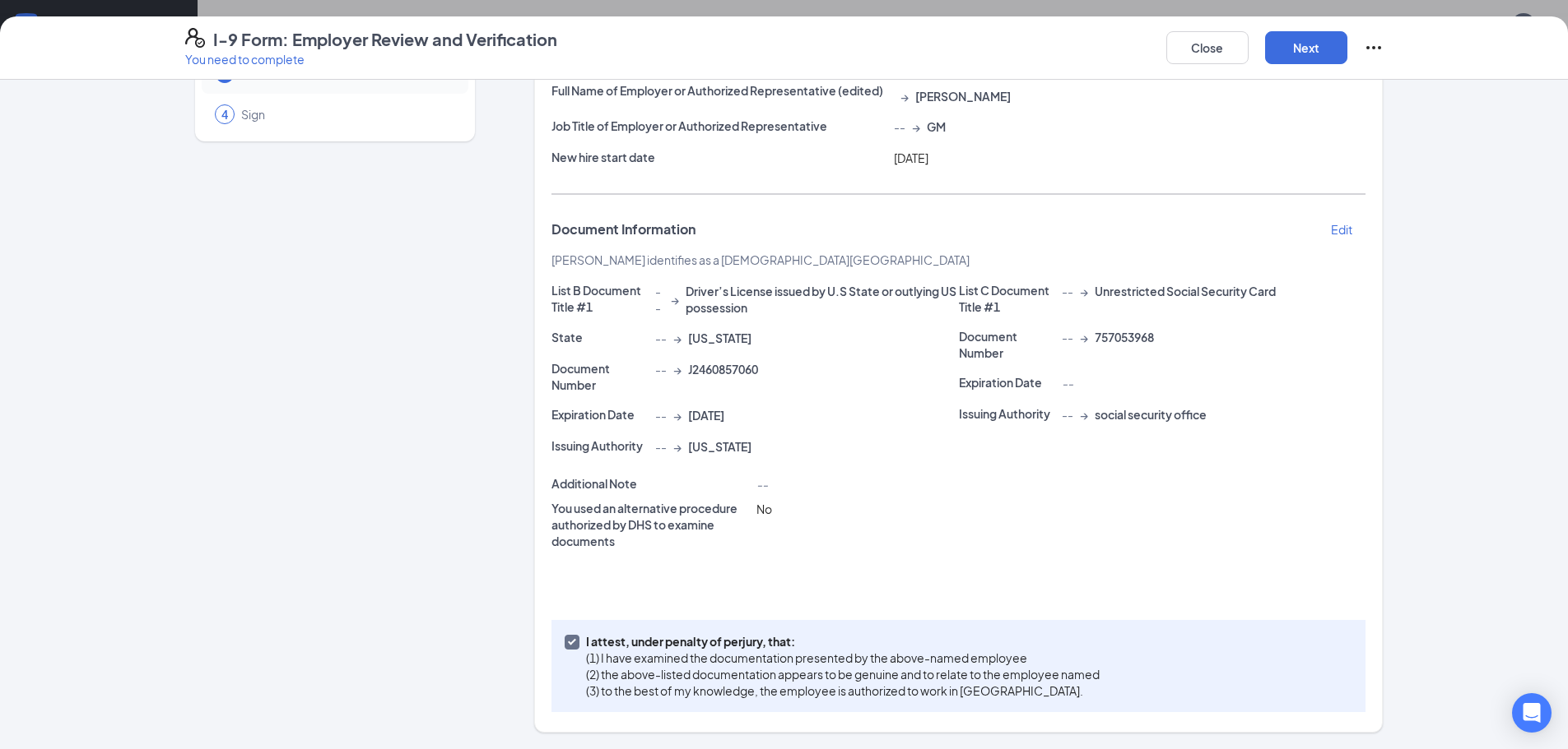
scroll to position [142, 0]
click at [1282, 44] on button "Next" at bounding box center [1306, 48] width 82 height 33
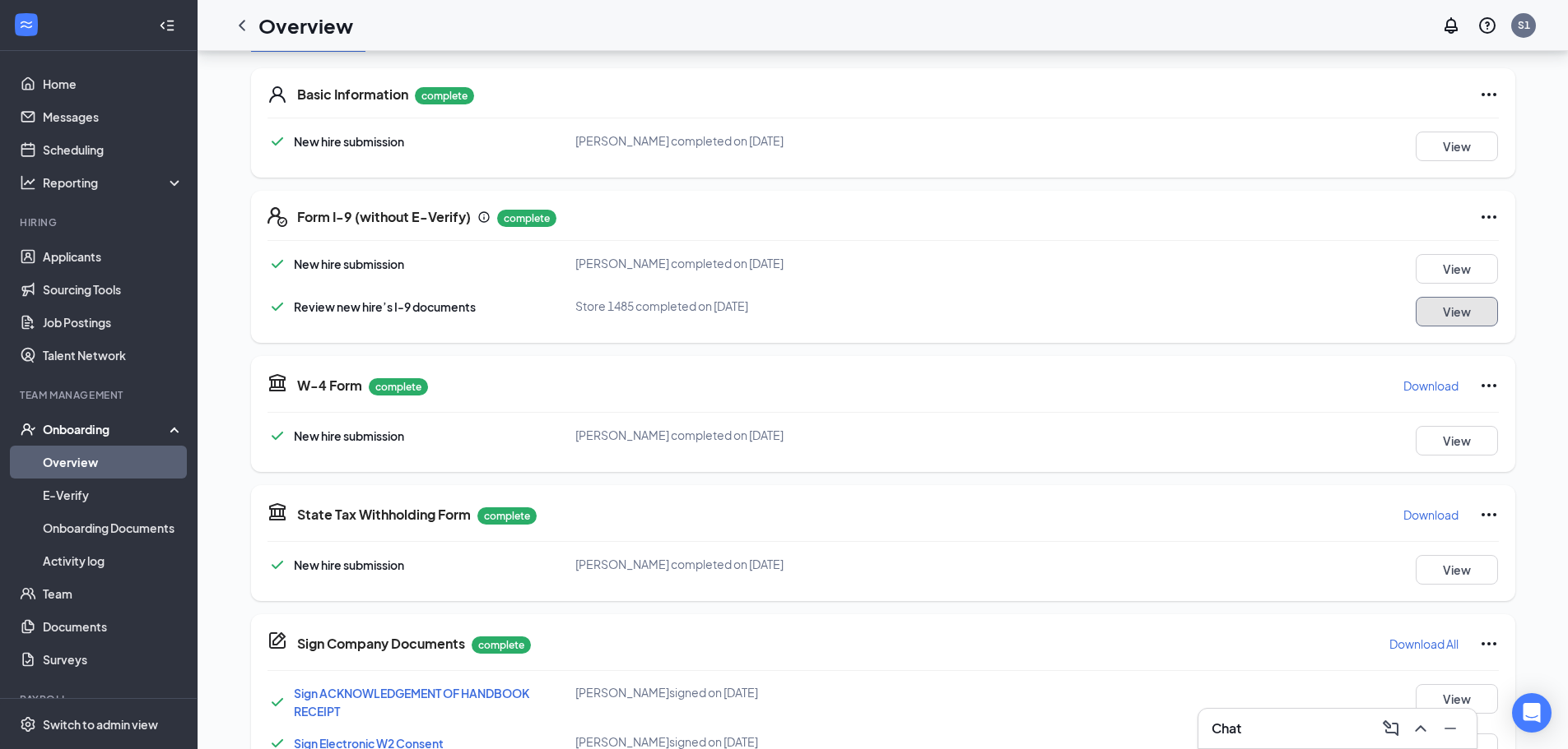
scroll to position [82, 0]
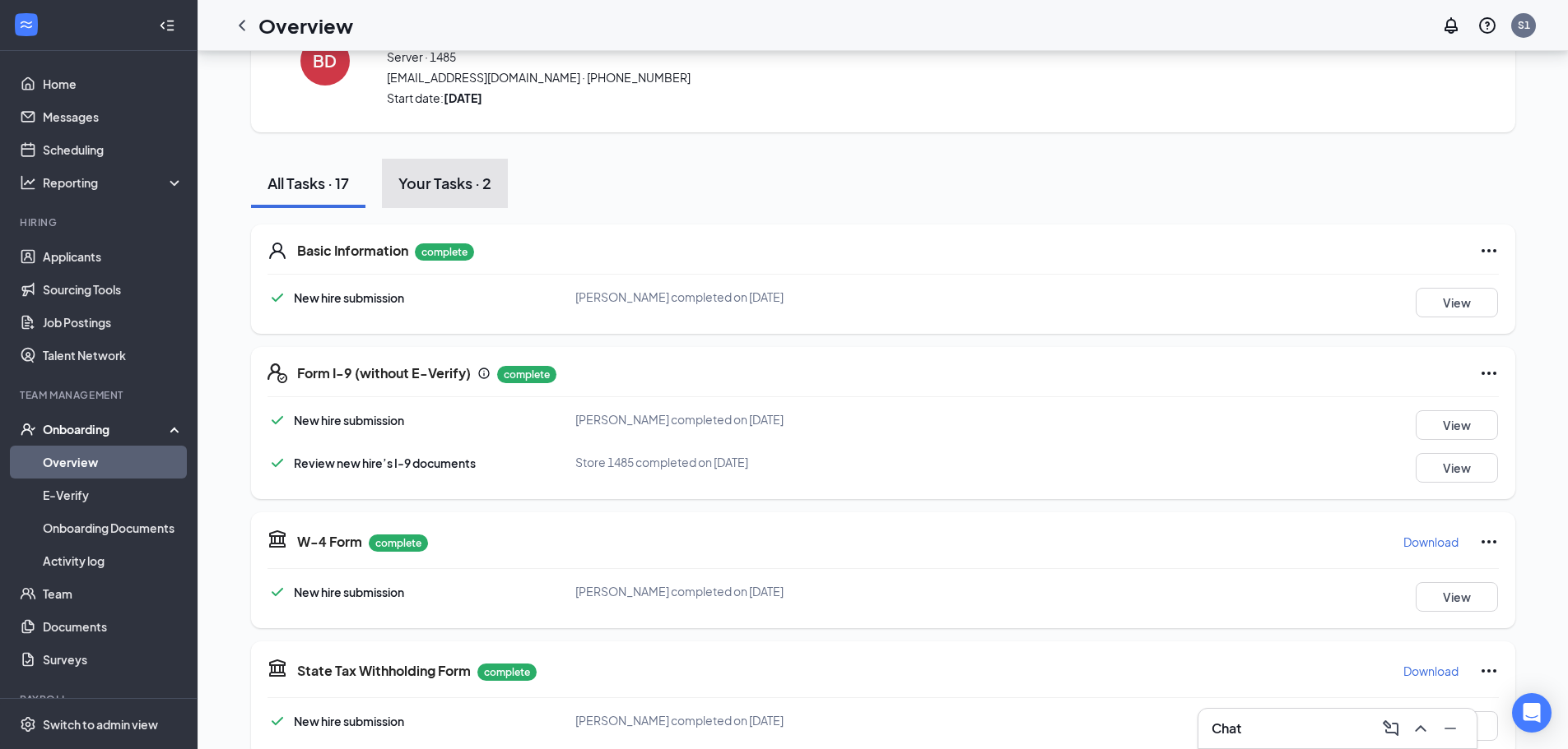
click at [482, 189] on div "Your Tasks · 2" at bounding box center [445, 183] width 93 height 21
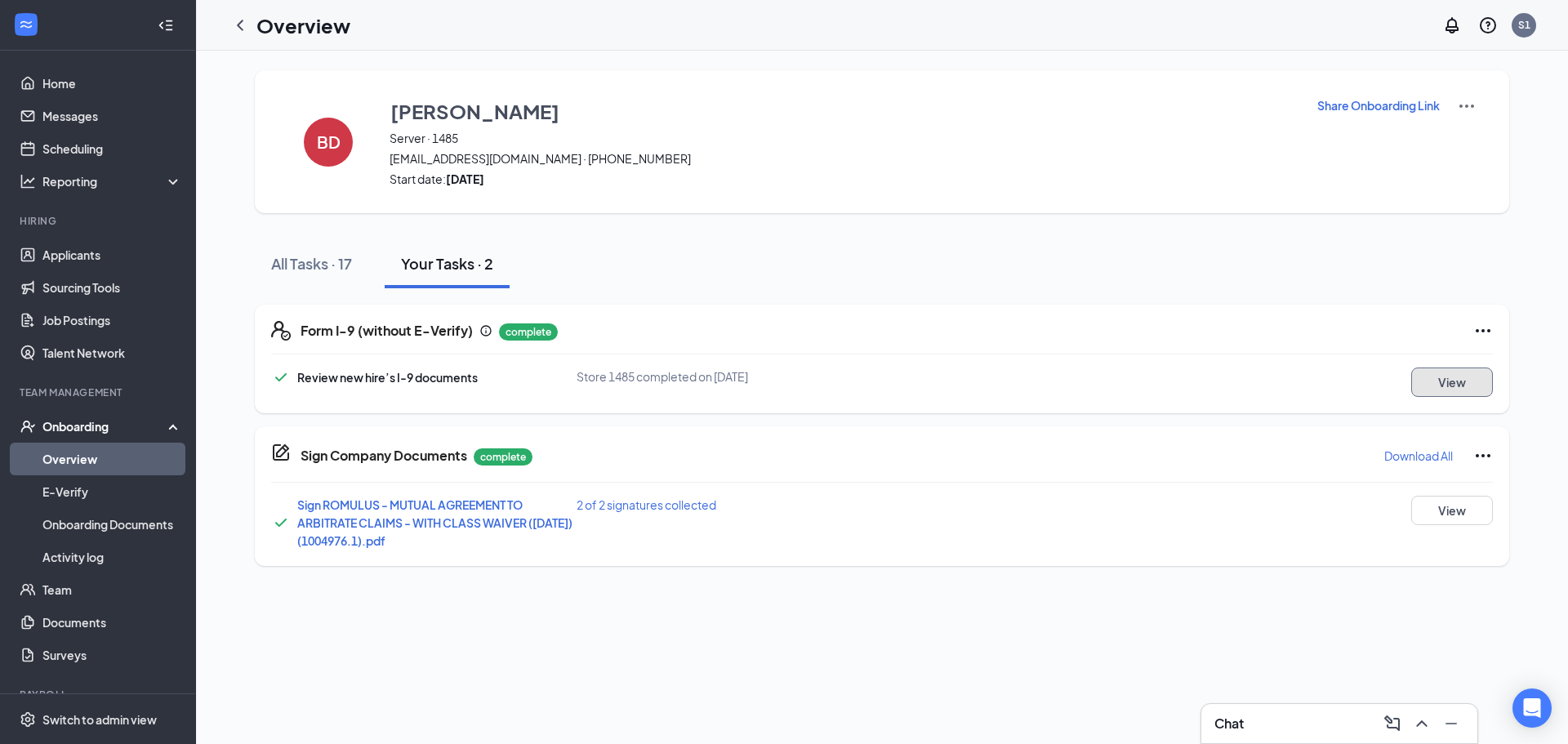
click at [1445, 389] on button "View" at bounding box center [1452, 382] width 81 height 29
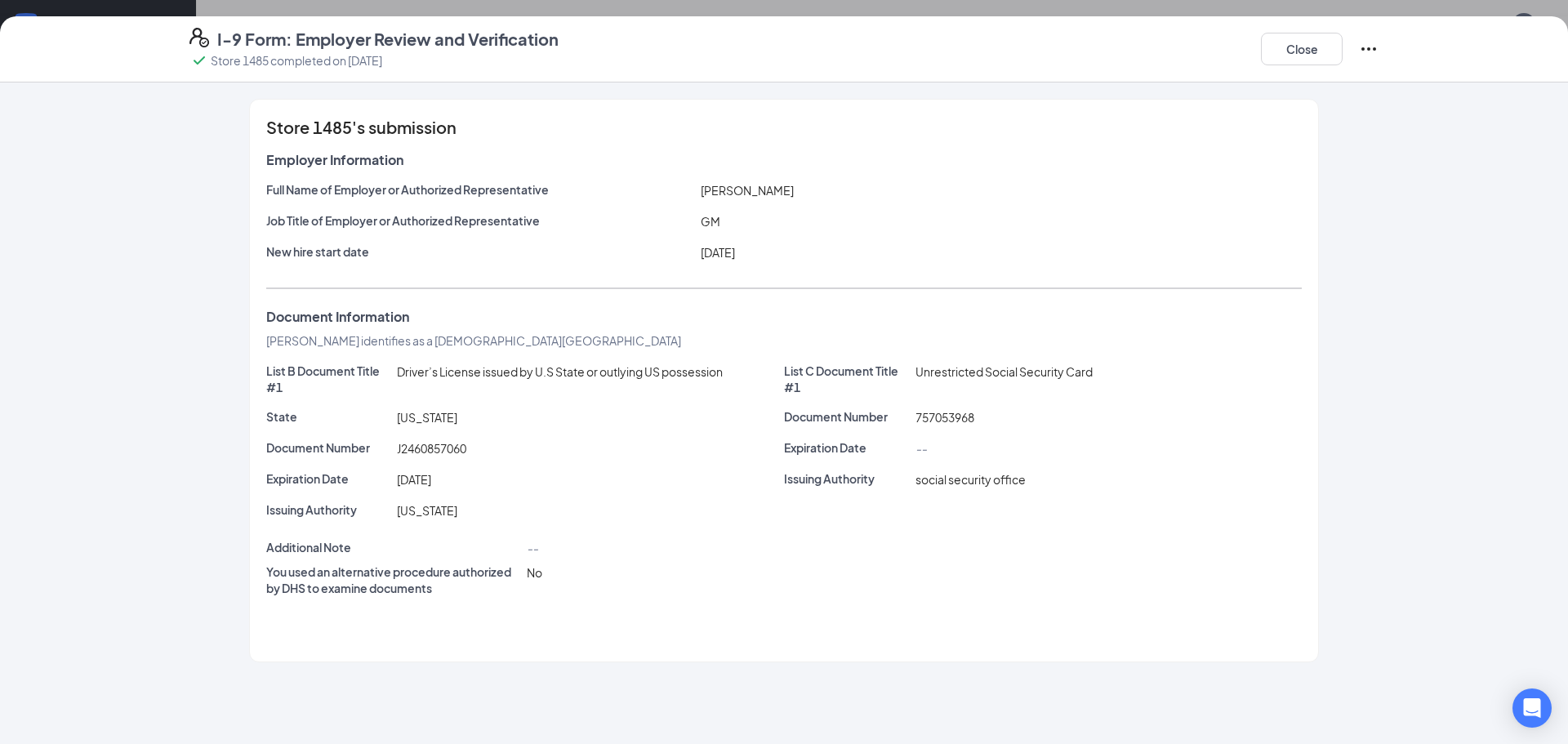
click at [1276, 69] on div "Close" at bounding box center [1320, 49] width 118 height 42
click at [1276, 67] on div "Close" at bounding box center [1320, 49] width 118 height 42
click at [1273, 45] on button "Close" at bounding box center [1302, 49] width 81 height 33
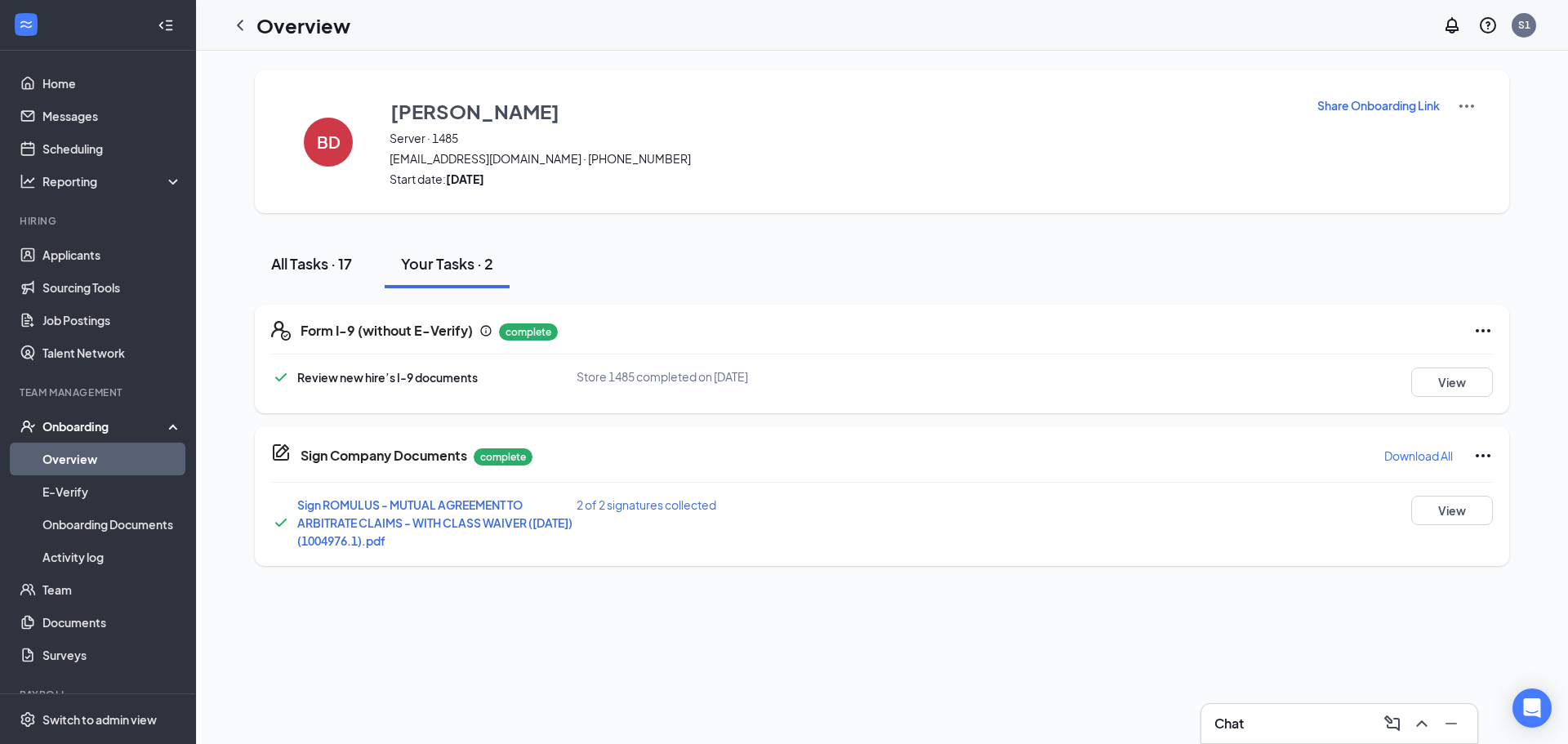
click at [257, 274] on button "All Tasks · 17" at bounding box center [311, 264] width 114 height 49
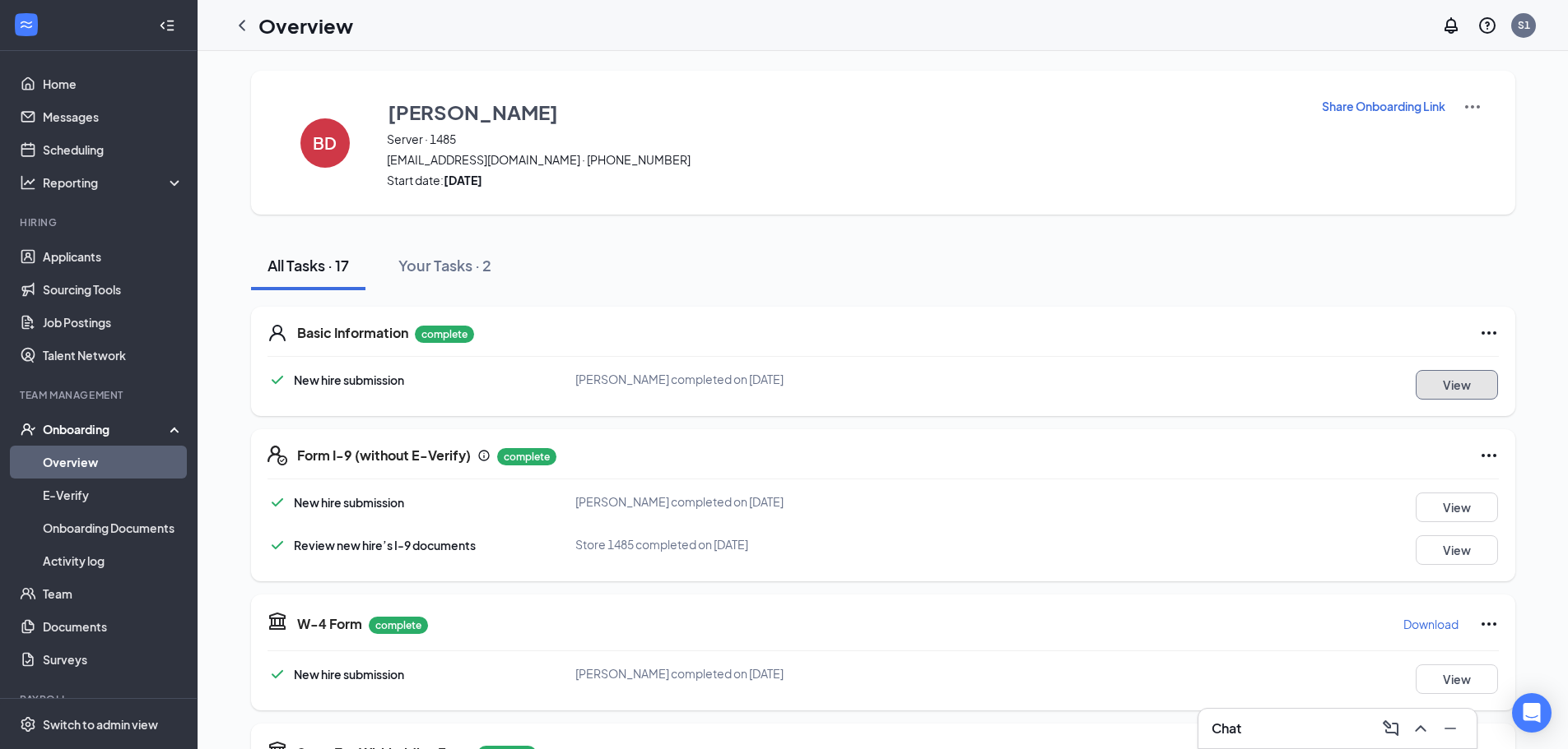
click at [1448, 372] on button "View" at bounding box center [1457, 385] width 82 height 30
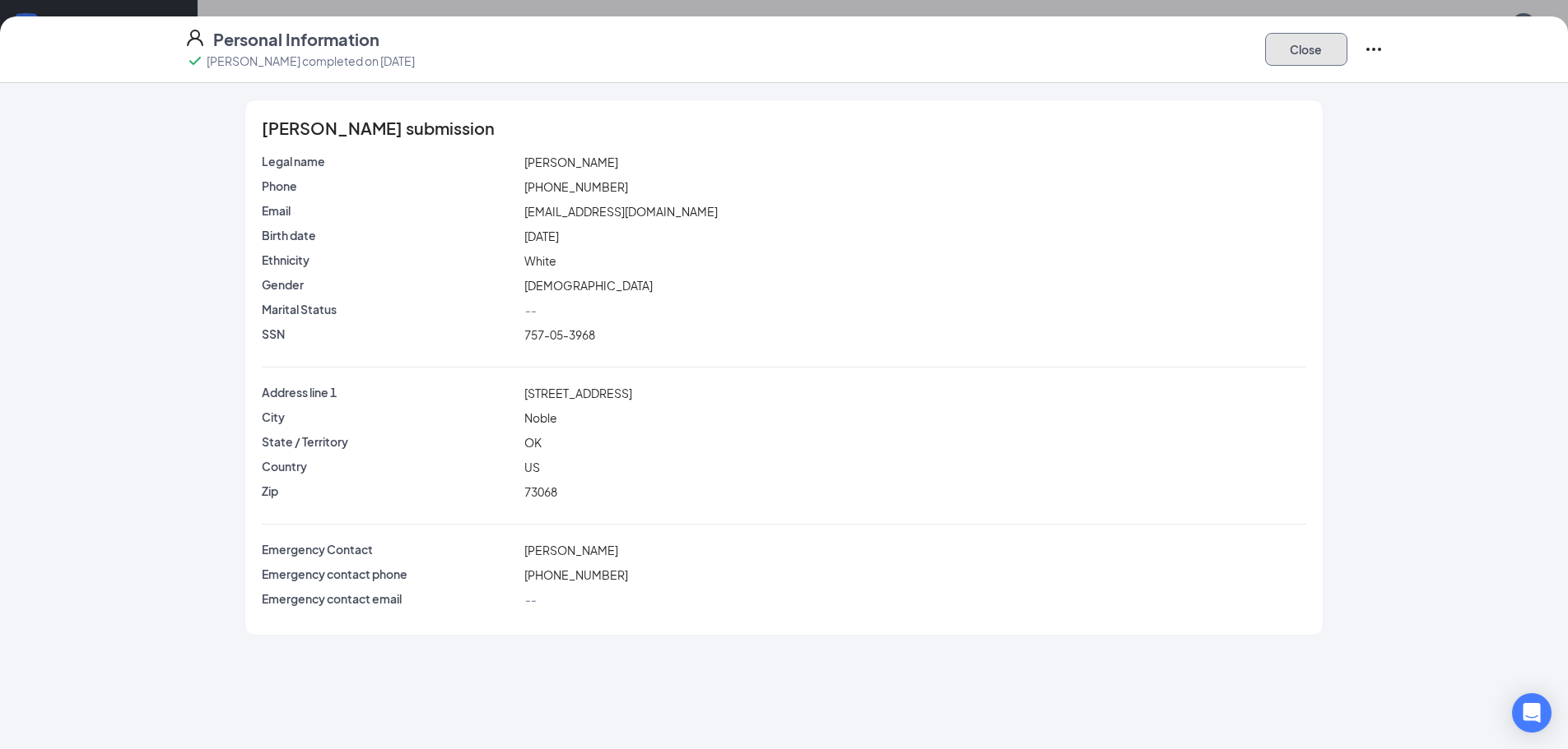
click at [1322, 63] on button "Close" at bounding box center [1306, 50] width 82 height 33
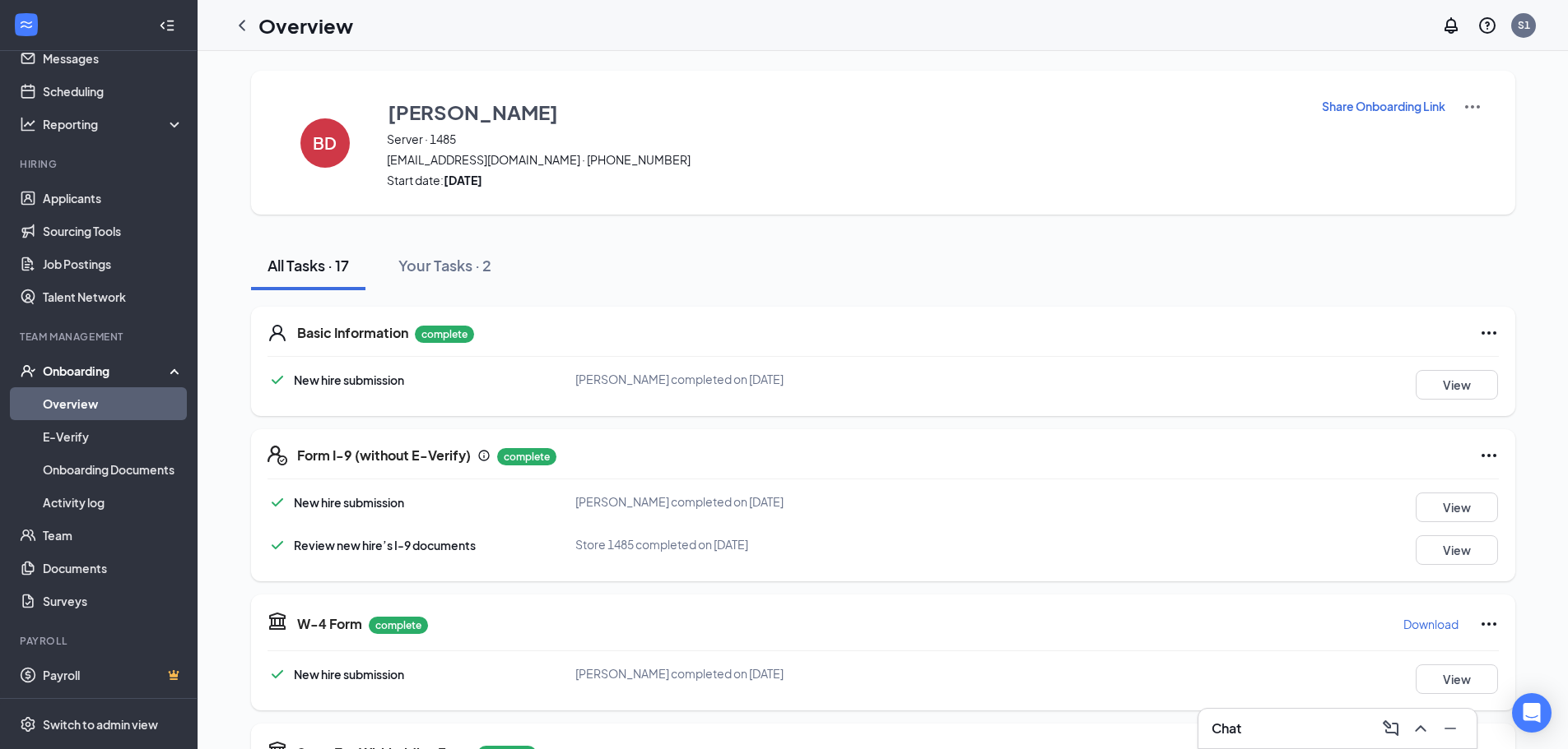
click at [81, 368] on div "Onboarding" at bounding box center [106, 371] width 127 height 17
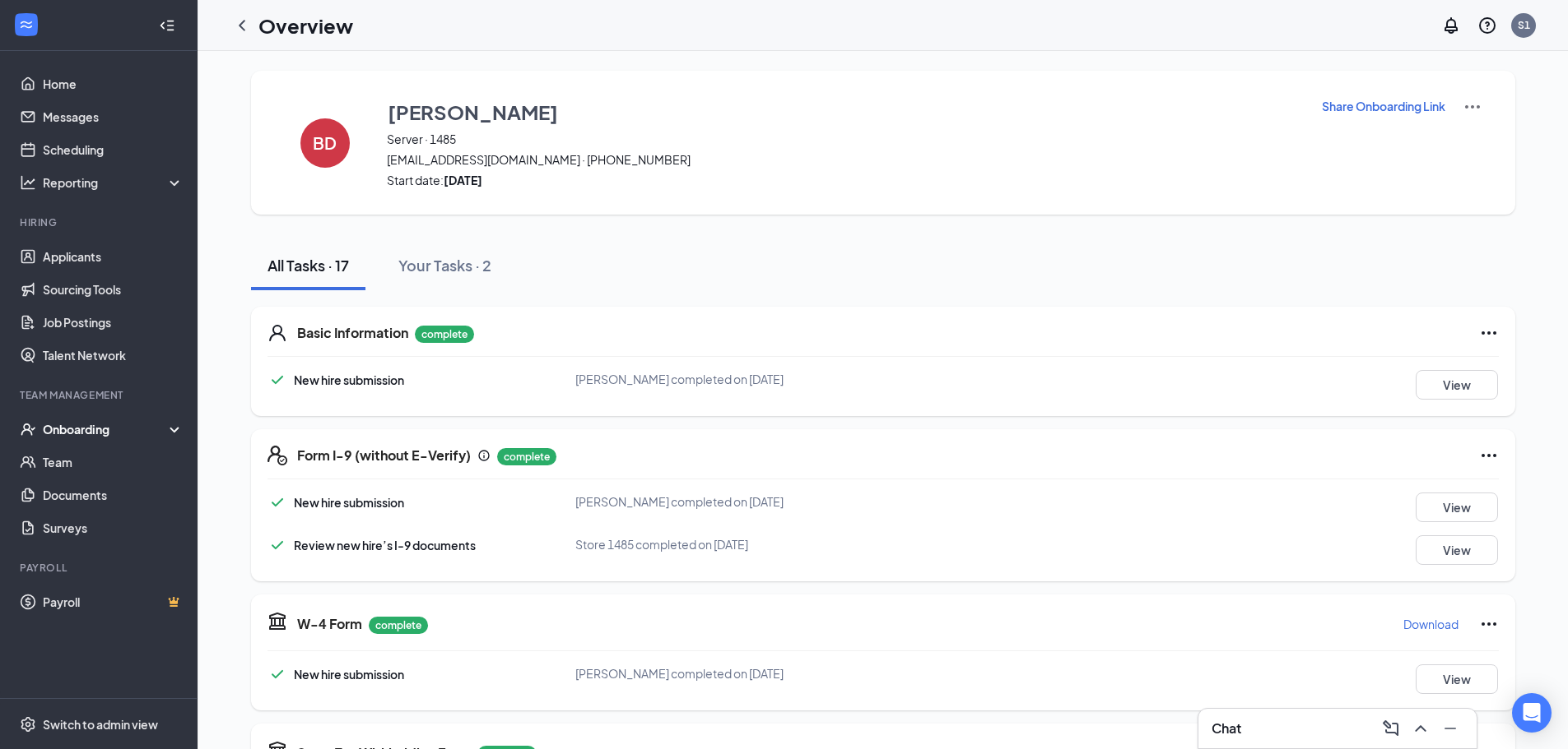
click at [92, 426] on div "Onboarding" at bounding box center [106, 429] width 127 height 17
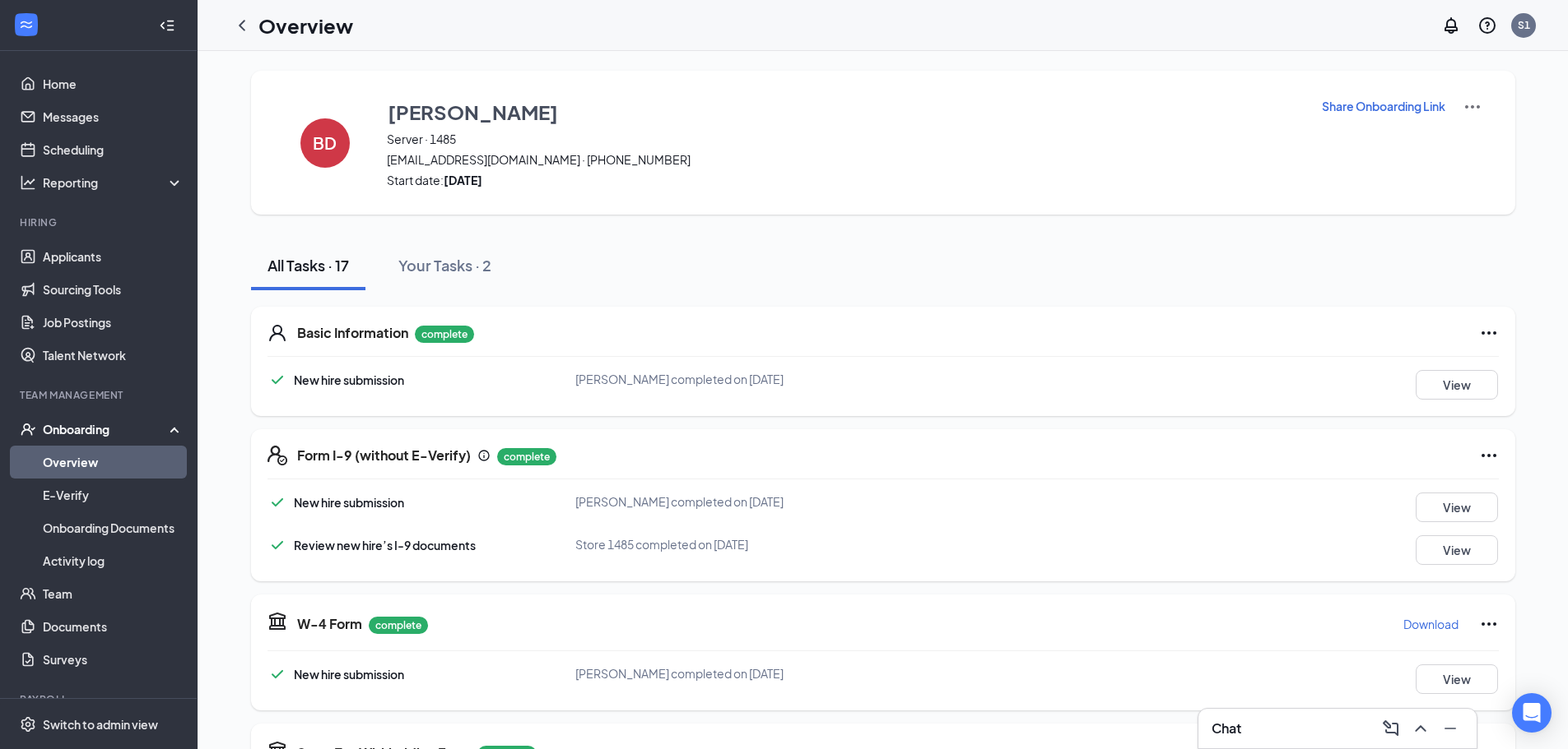
click at [94, 466] on link "Overview" at bounding box center [113, 463] width 141 height 33
